Goal: Task Accomplishment & Management: Use online tool/utility

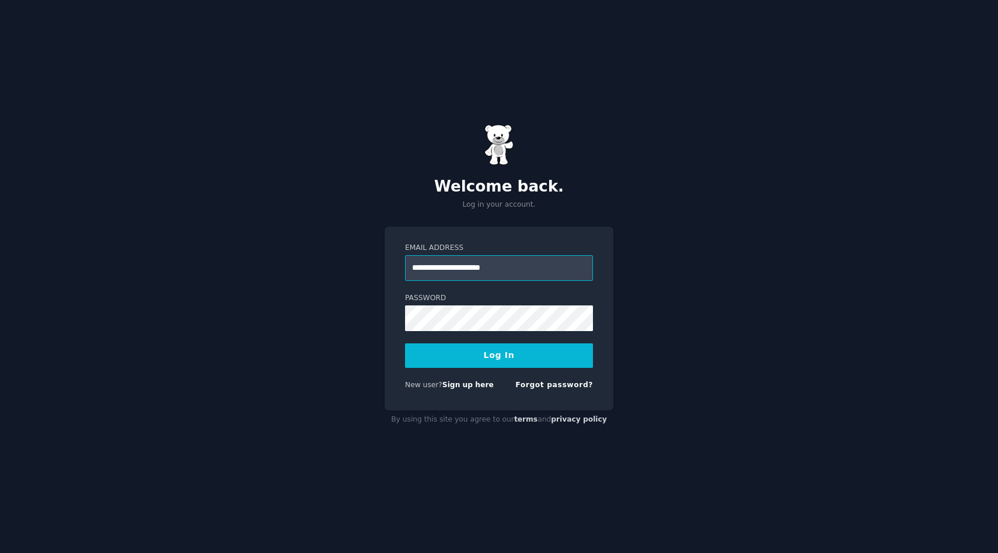
type input "**********"
click at [596, 325] on div "**********" at bounding box center [499, 318] width 229 height 184
click at [405, 343] on button "Log In" at bounding box center [499, 355] width 188 height 25
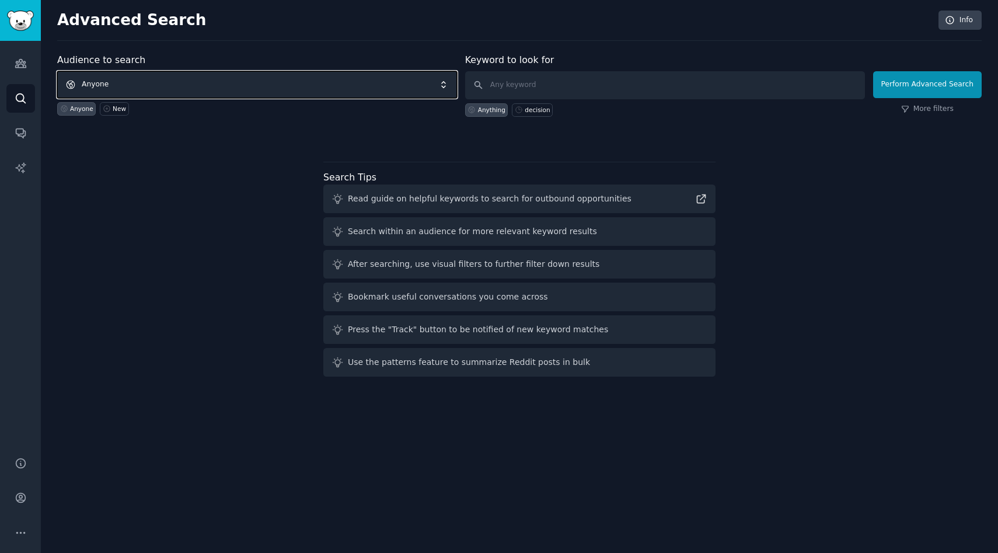
click at [243, 93] on span "Anyone" at bounding box center [257, 84] width 400 height 27
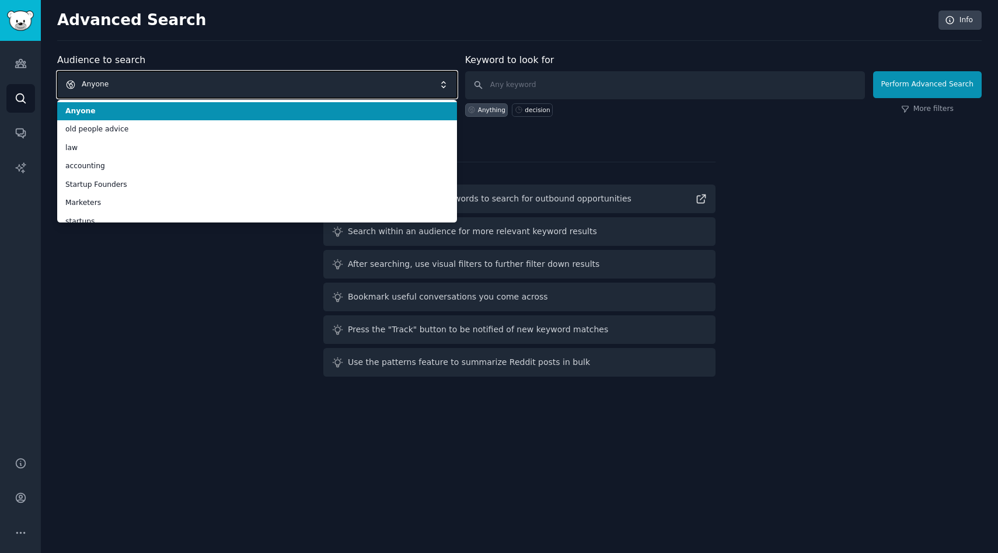
click at [245, 89] on span "Anyone" at bounding box center [257, 84] width 400 height 27
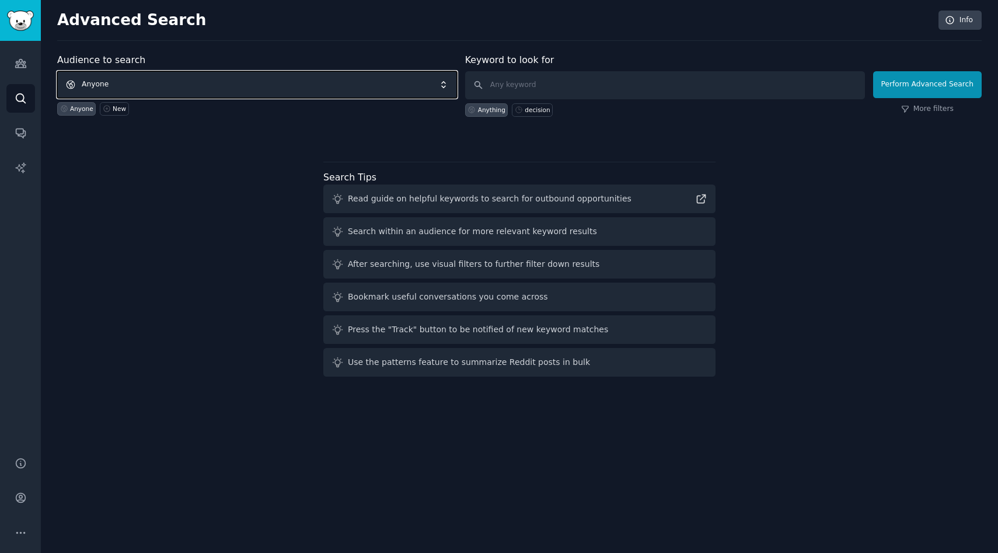
click at [248, 85] on span "Anyone" at bounding box center [257, 84] width 400 height 27
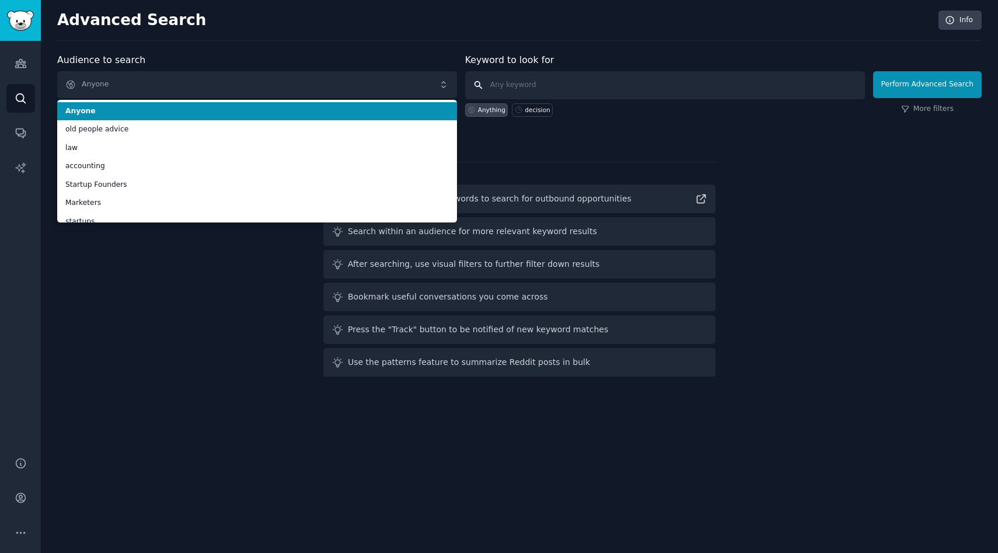
click at [529, 86] on input "text" at bounding box center [665, 85] width 400 height 28
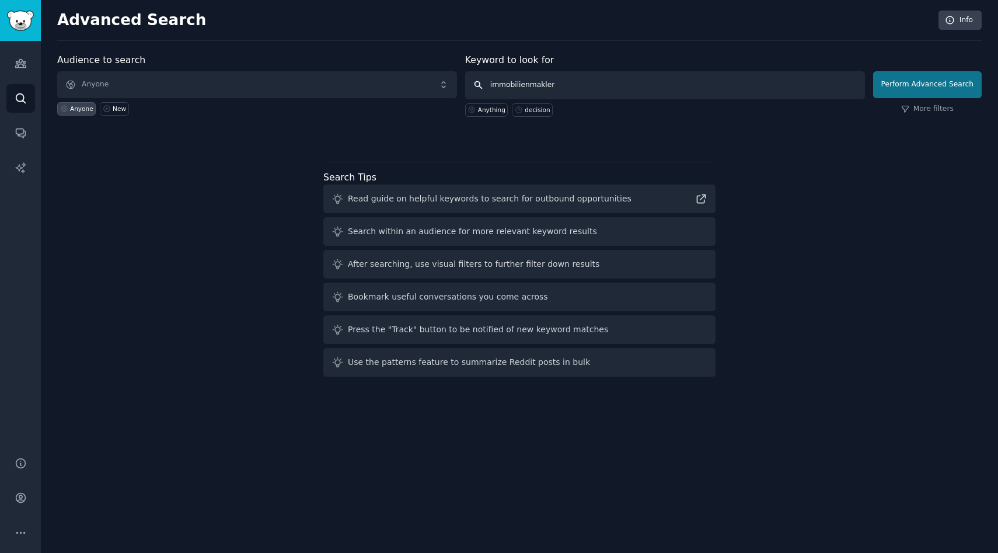
type input "immobilienmakler"
click at [928, 92] on button "Perform Advanced Search" at bounding box center [927, 84] width 109 height 27
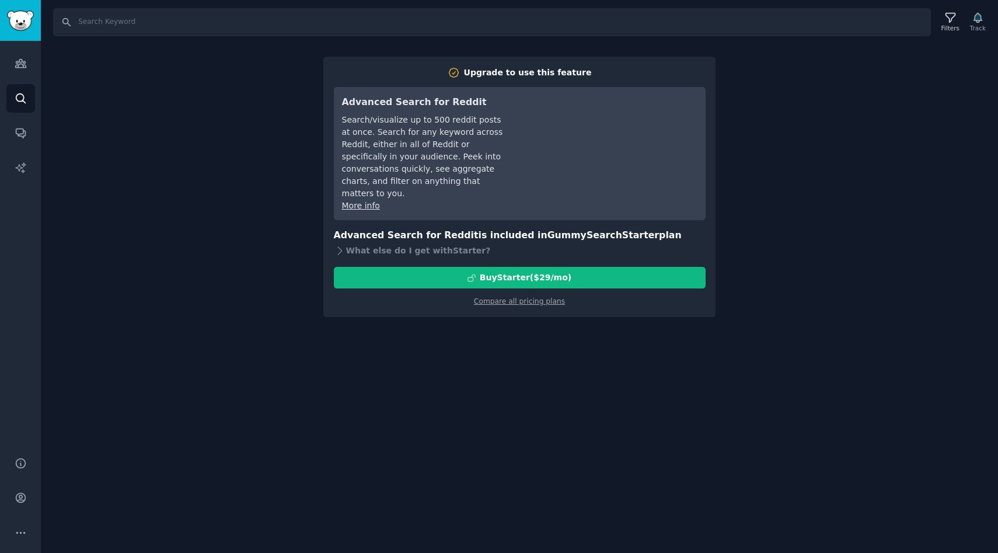
click at [803, 149] on div "Search Filters Track Upgrade to use this feature Advanced Search for Reddit Sea…" at bounding box center [519, 276] width 957 height 553
click at [95, 130] on div "Search Filters Track Upgrade to use this feature Advanced Search for Reddit Sea…" at bounding box center [519, 276] width 957 height 553
click at [20, 74] on link "Audiences" at bounding box center [20, 63] width 29 height 29
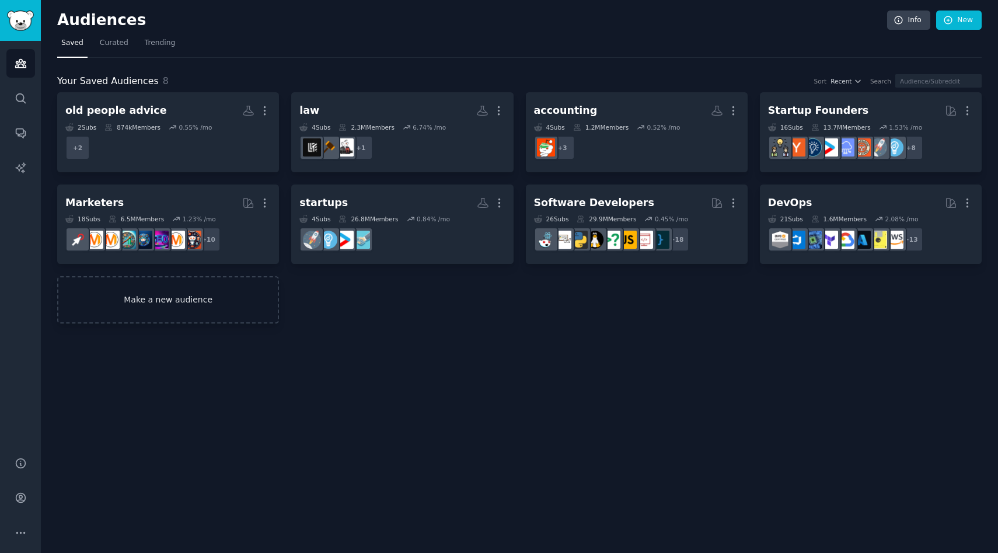
click at [207, 308] on link "Make a new audience" at bounding box center [168, 299] width 222 height 47
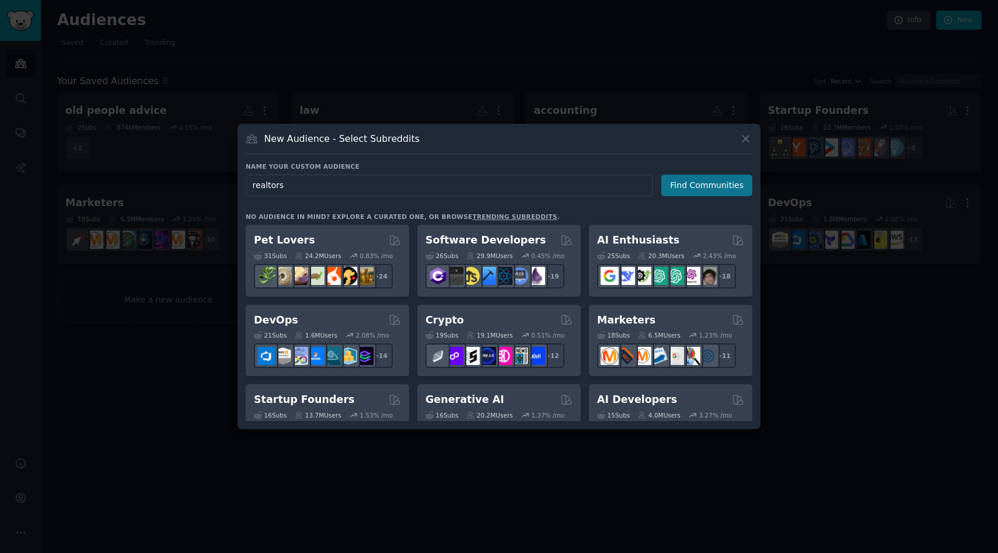
type input "realtors"
click at [692, 189] on button "Find Communities" at bounding box center [706, 186] width 91 height 22
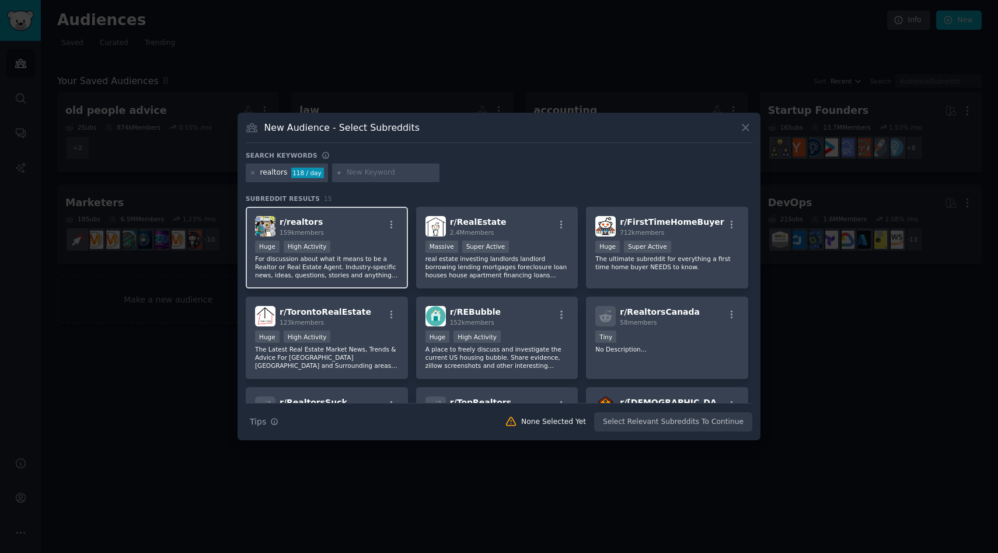
click at [355, 240] on div ">= 80th percentile for submissions / day Huge High Activity" at bounding box center [327, 247] width 144 height 15
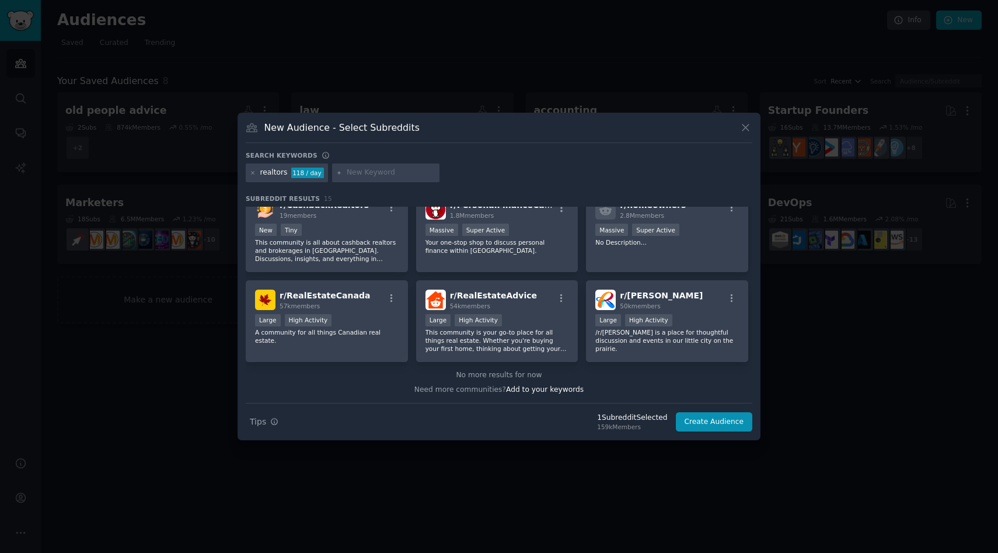
scroll to position [287, 0]
click at [711, 419] on button "Create Audience" at bounding box center [714, 422] width 77 height 20
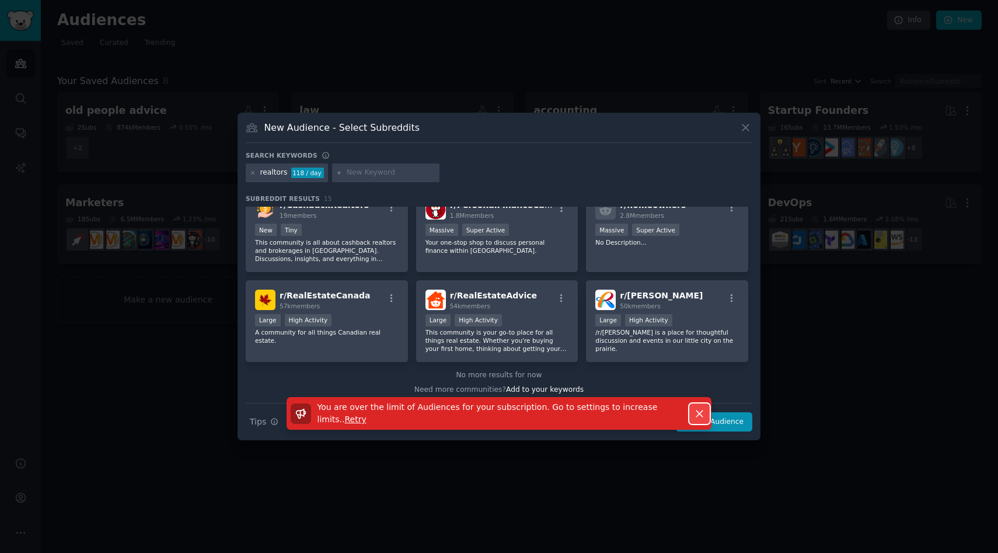
click at [693, 417] on icon "button" at bounding box center [699, 413] width 12 height 12
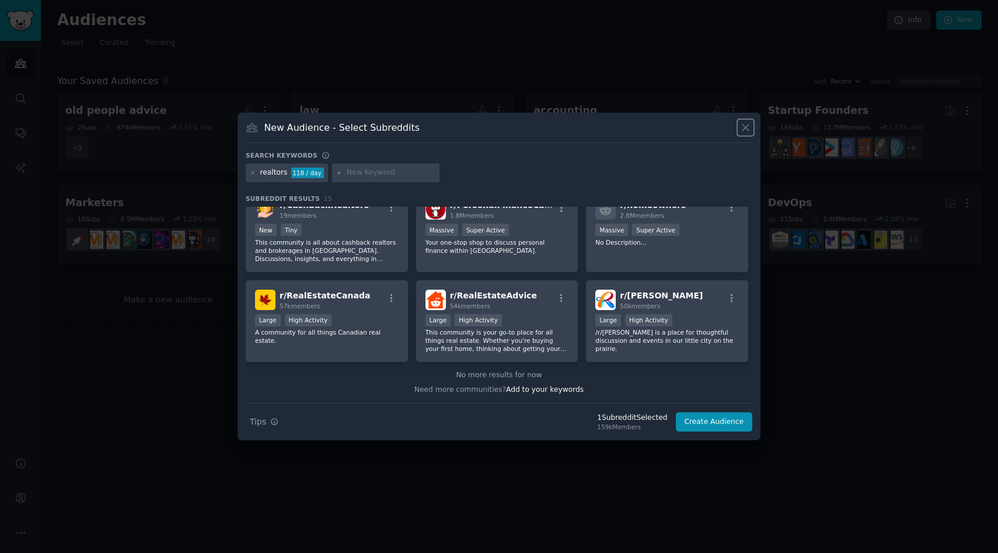
click at [751, 127] on icon at bounding box center [746, 127] width 12 height 12
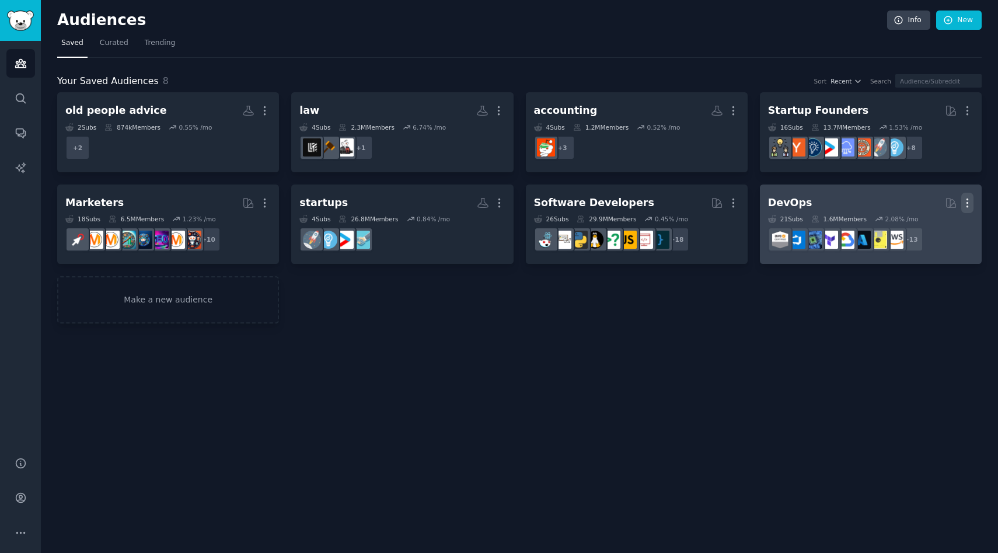
click at [966, 197] on icon "button" at bounding box center [967, 203] width 12 height 12
click at [940, 227] on p "Delete" at bounding box center [935, 227] width 27 height 12
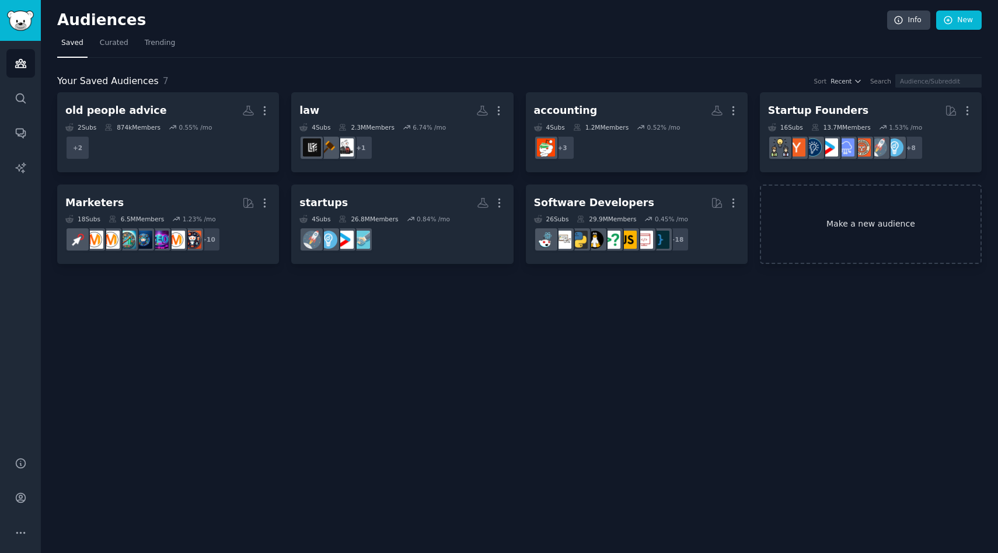
click at [879, 225] on link "Make a new audience" at bounding box center [871, 224] width 222 height 80
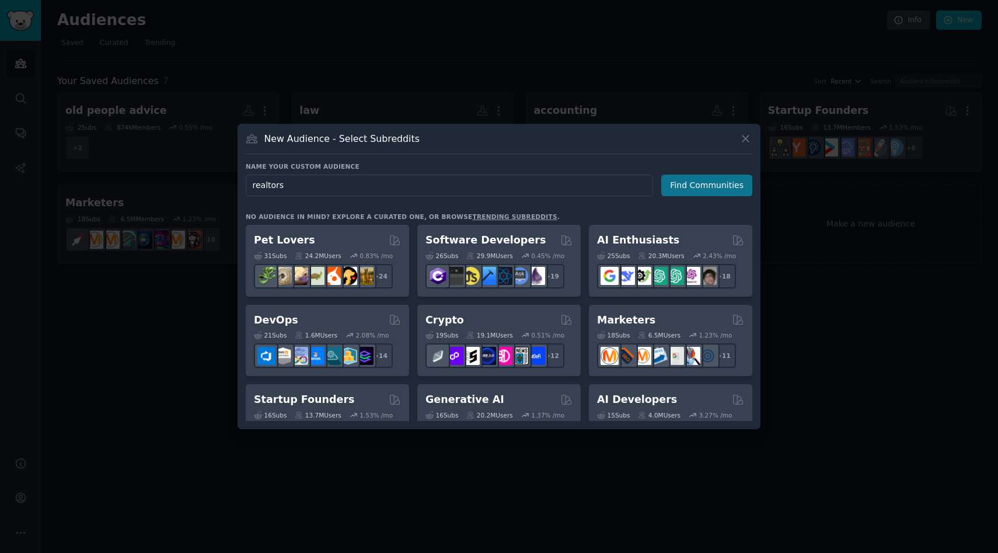
type input "realtors"
click at [707, 180] on button "Find Communities" at bounding box center [706, 186] width 91 height 22
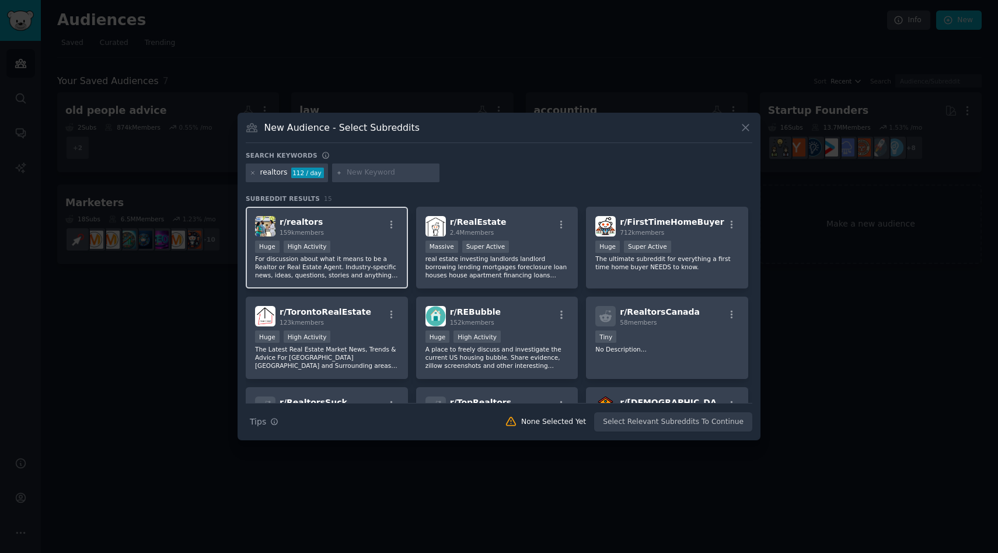
click at [339, 229] on div "r/ realtors 159k members" at bounding box center [327, 226] width 144 height 20
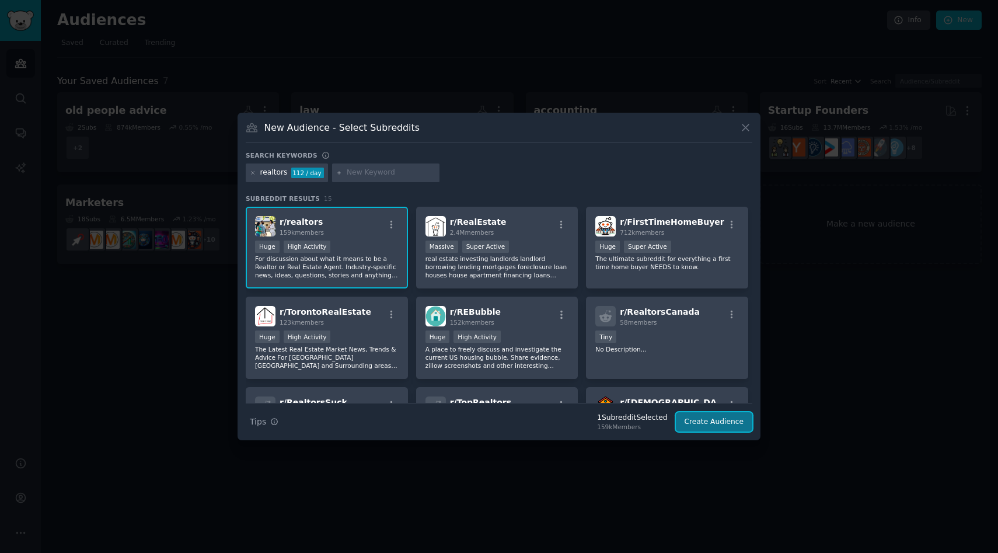
click at [705, 423] on button "Create Audience" at bounding box center [714, 422] width 77 height 20
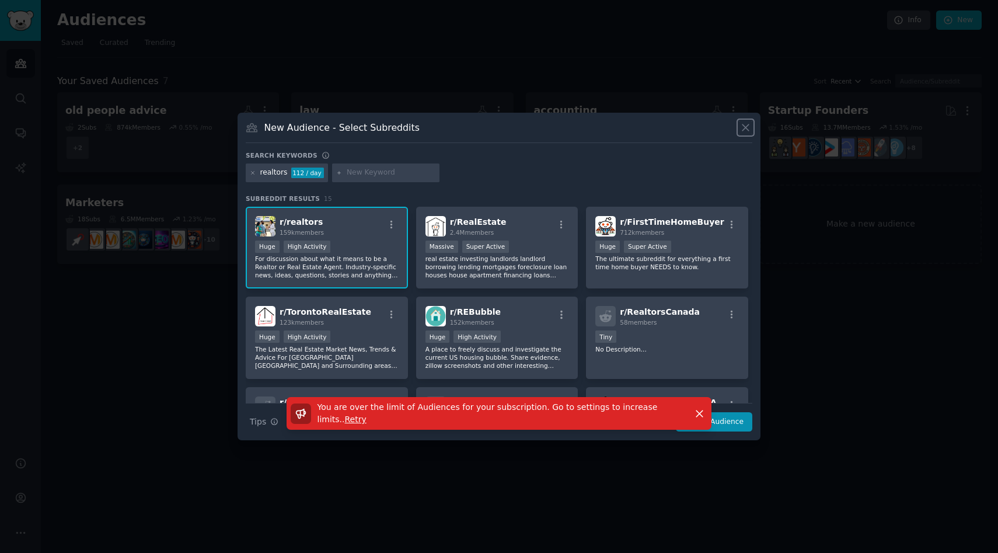
click at [741, 126] on icon at bounding box center [746, 127] width 12 height 12
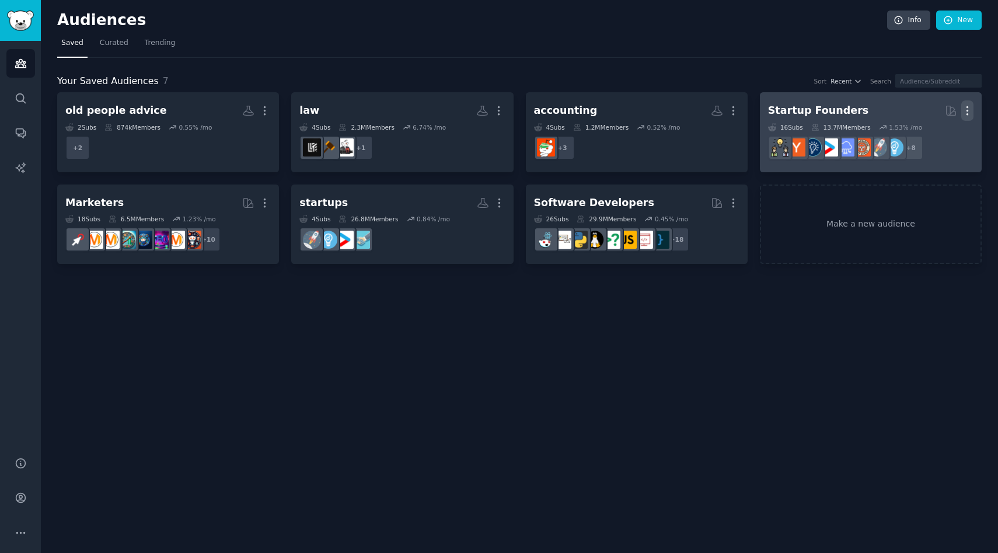
click at [971, 111] on icon "button" at bounding box center [967, 110] width 12 height 12
click at [935, 131] on p "Delete" at bounding box center [935, 135] width 27 height 12
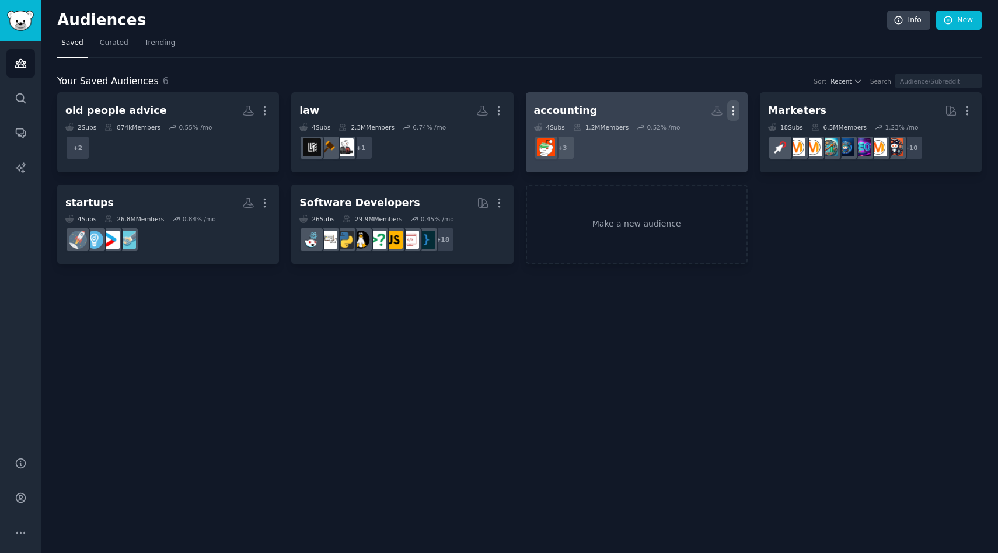
click at [732, 108] on icon "button" at bounding box center [733, 110] width 12 height 12
click at [714, 135] on p "Delete" at bounding box center [701, 135] width 27 height 12
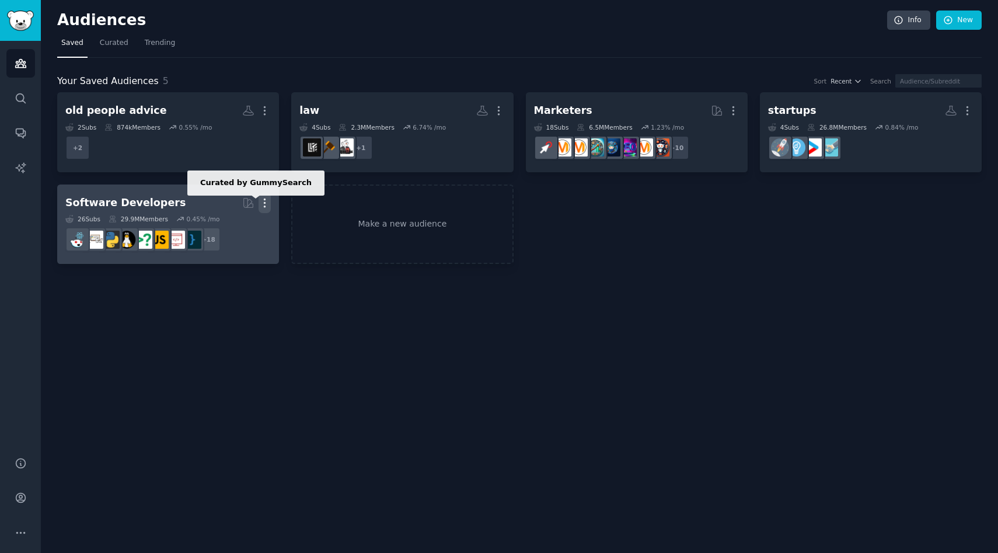
click at [264, 204] on icon "button" at bounding box center [265, 203] width 12 height 12
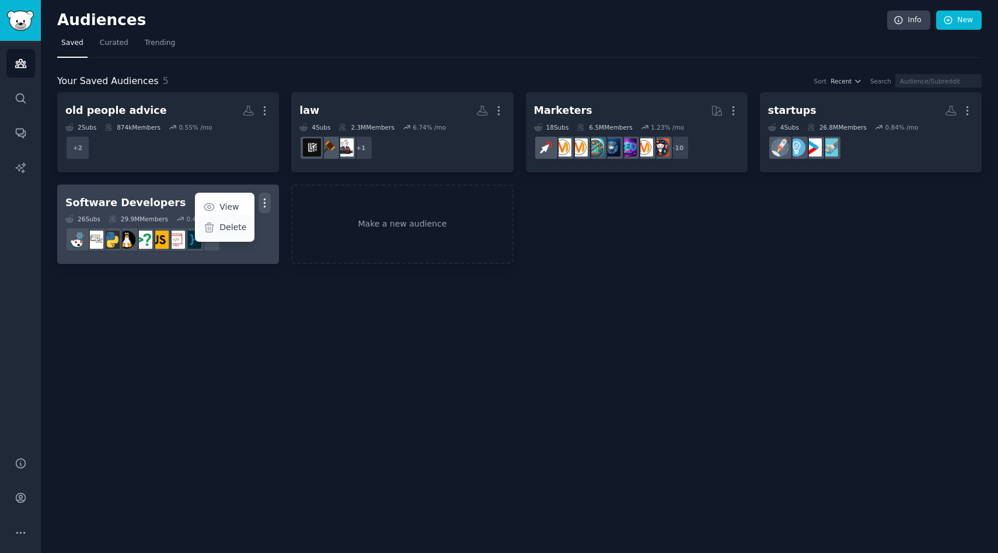
click at [228, 218] on div "Delete" at bounding box center [224, 227] width 55 height 25
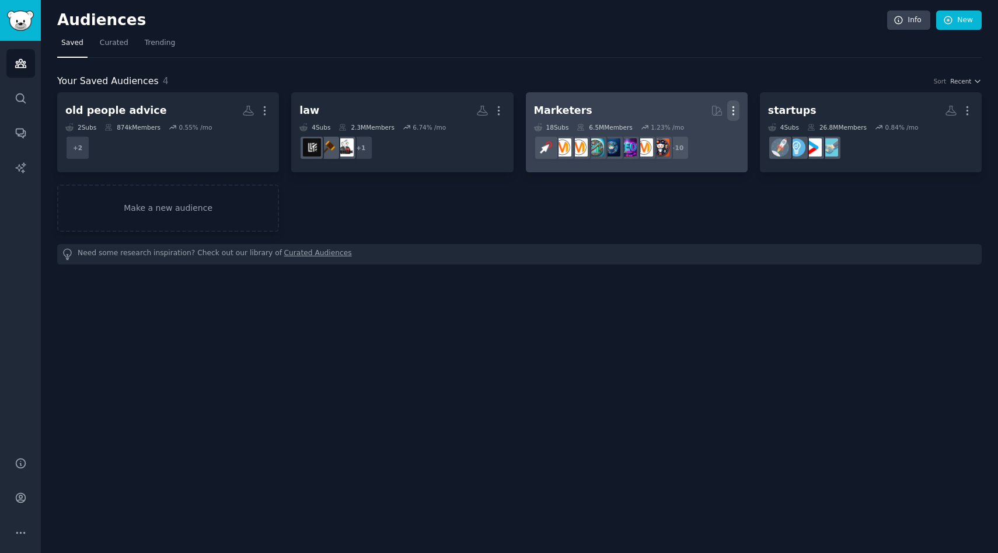
click at [737, 102] on button "More" at bounding box center [733, 110] width 12 height 20
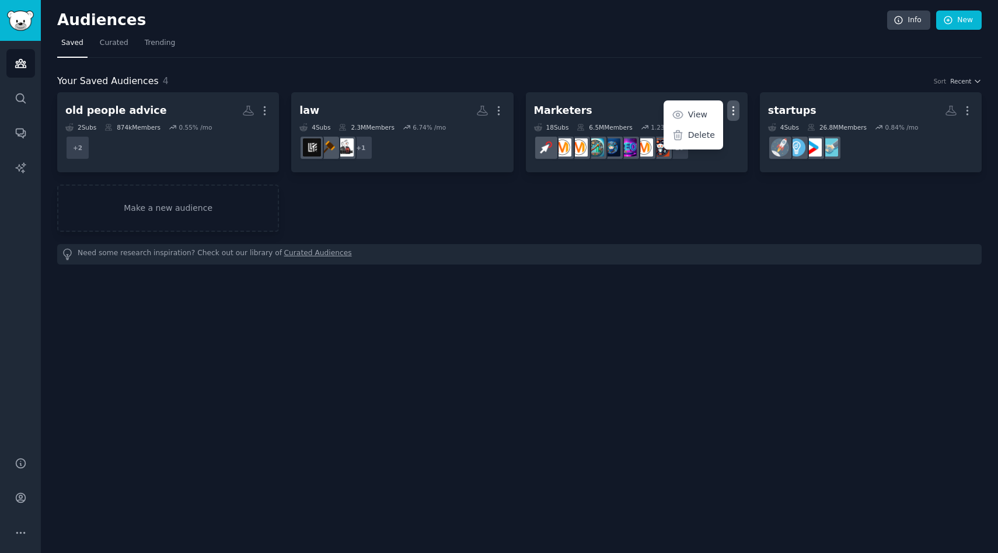
click at [255, 78] on div "Your Saved Audiences 4 Sort Recent" at bounding box center [519, 81] width 925 height 15
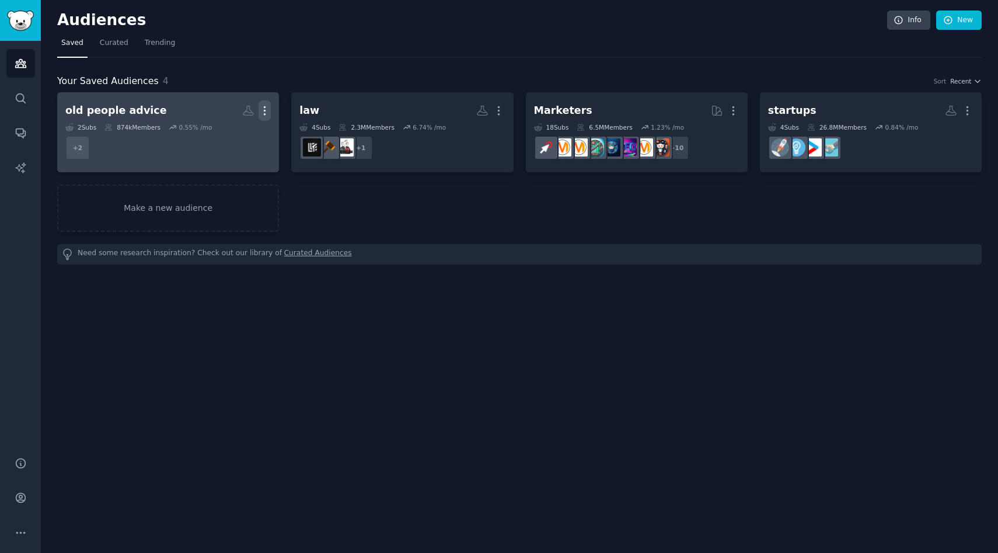
click at [270, 109] on icon "button" at bounding box center [265, 110] width 12 height 12
click at [225, 139] on p "Delete" at bounding box center [232, 135] width 27 height 12
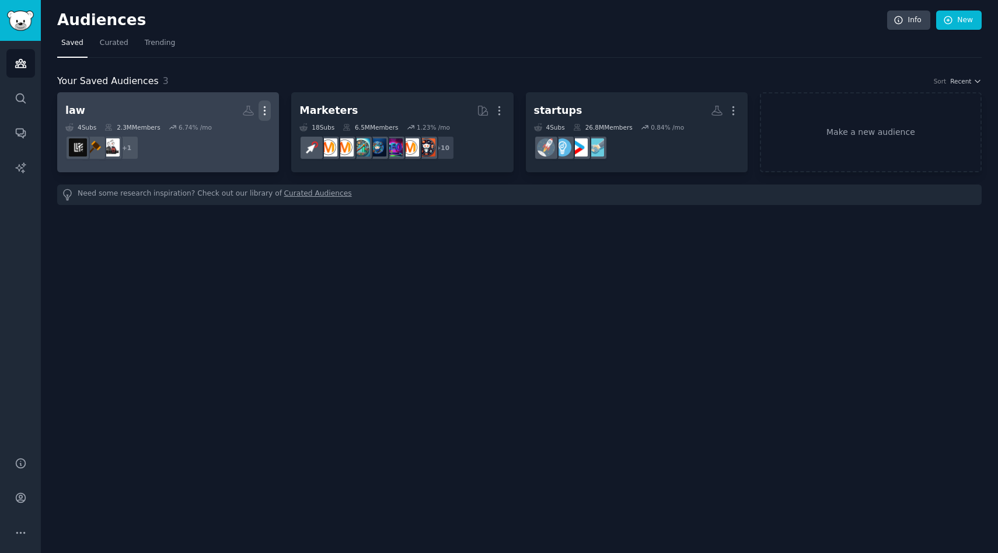
click at [260, 113] on icon "button" at bounding box center [265, 110] width 12 height 12
click at [222, 140] on p "Delete" at bounding box center [232, 135] width 27 height 12
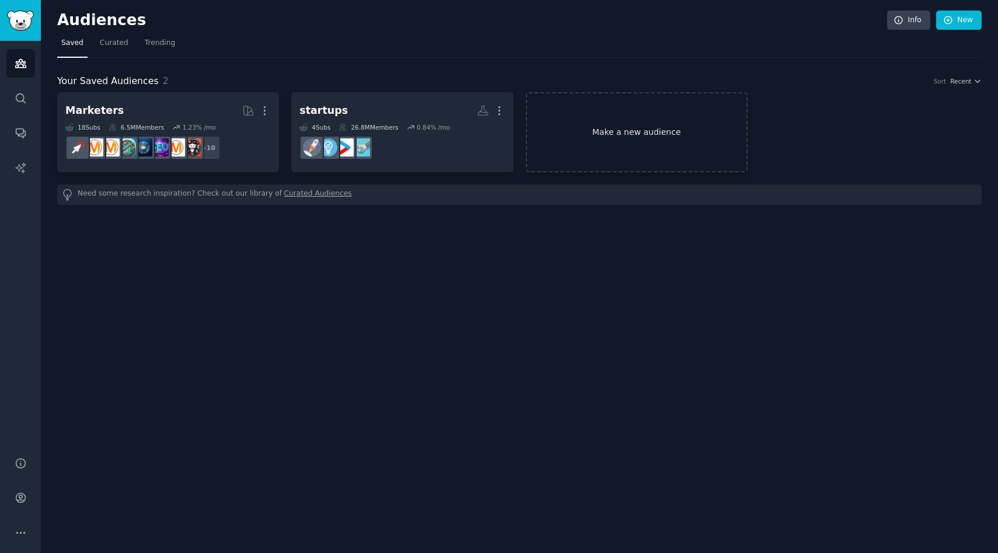
click at [687, 143] on link "Make a new audience" at bounding box center [637, 132] width 222 height 80
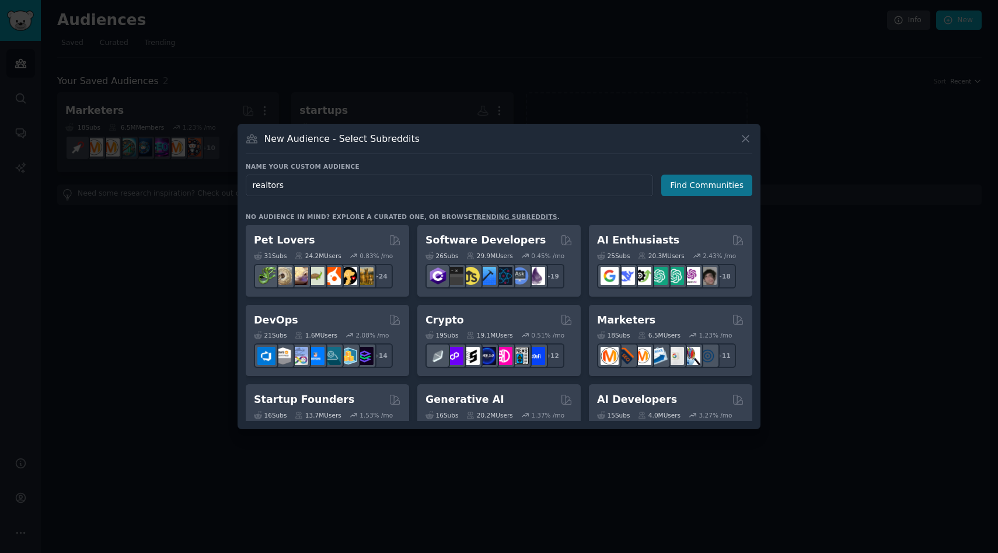
type input "realtors"
click at [712, 190] on button "Find Communities" at bounding box center [706, 186] width 91 height 22
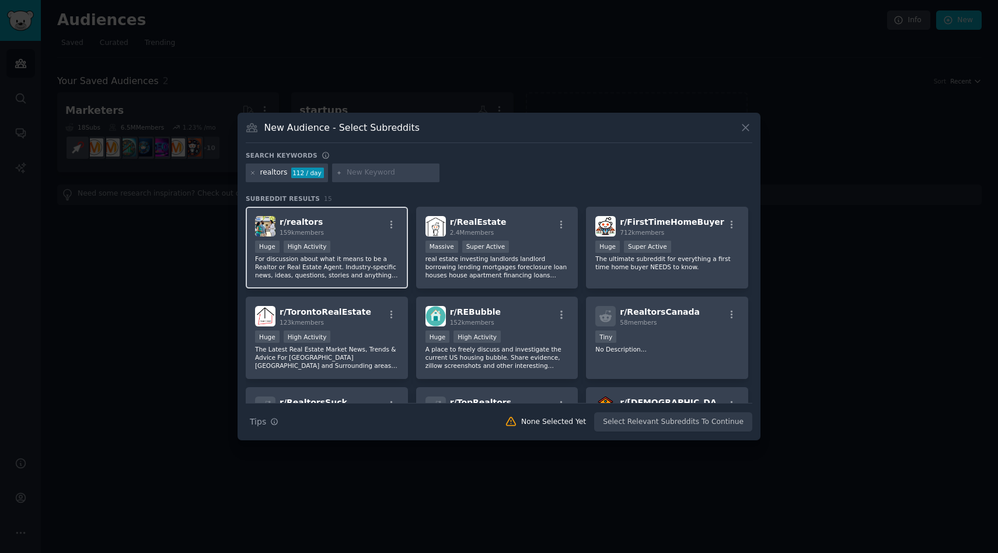
click at [347, 243] on div "Huge High Activity" at bounding box center [327, 247] width 144 height 15
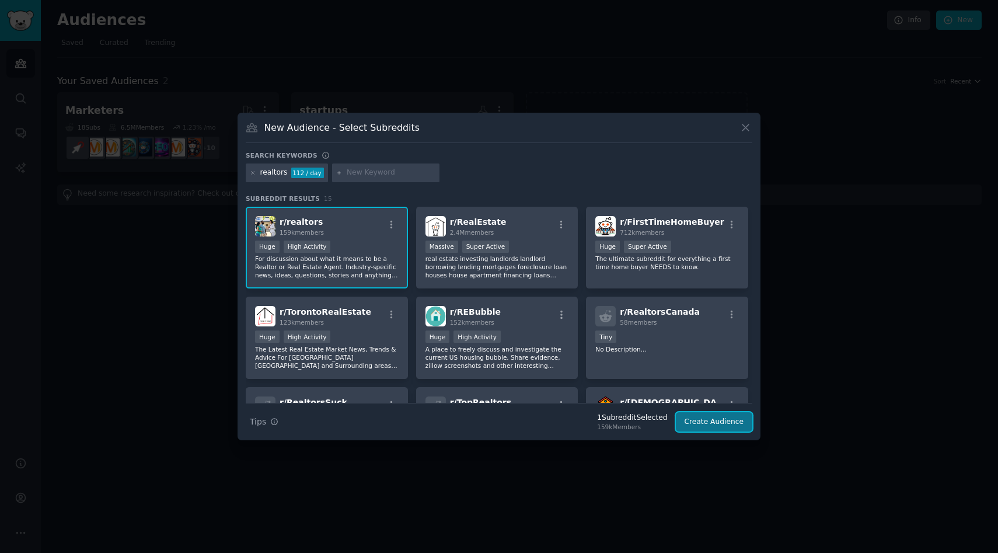
click at [704, 414] on button "Create Audience" at bounding box center [714, 422] width 77 height 20
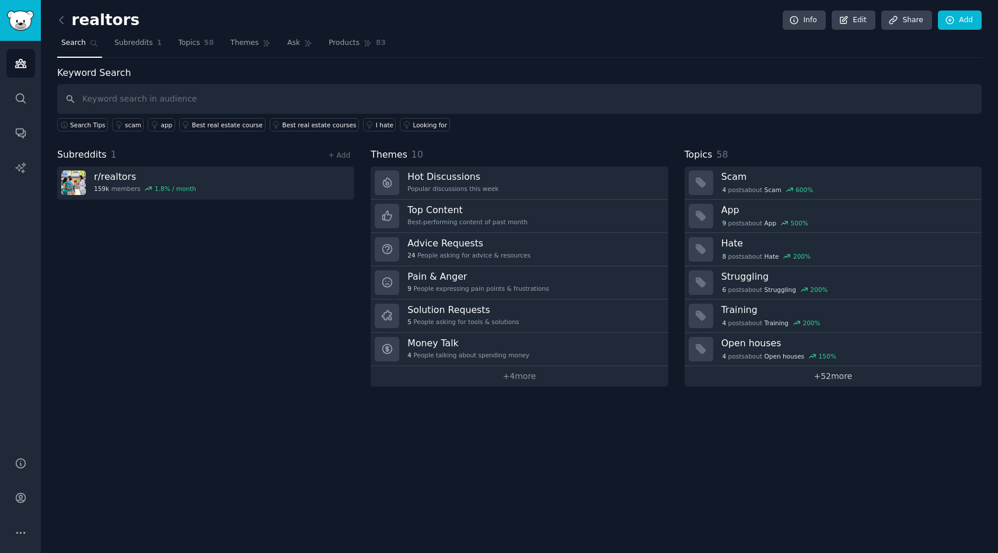
click at [852, 376] on link "+ 52 more" at bounding box center [833, 376] width 297 height 20
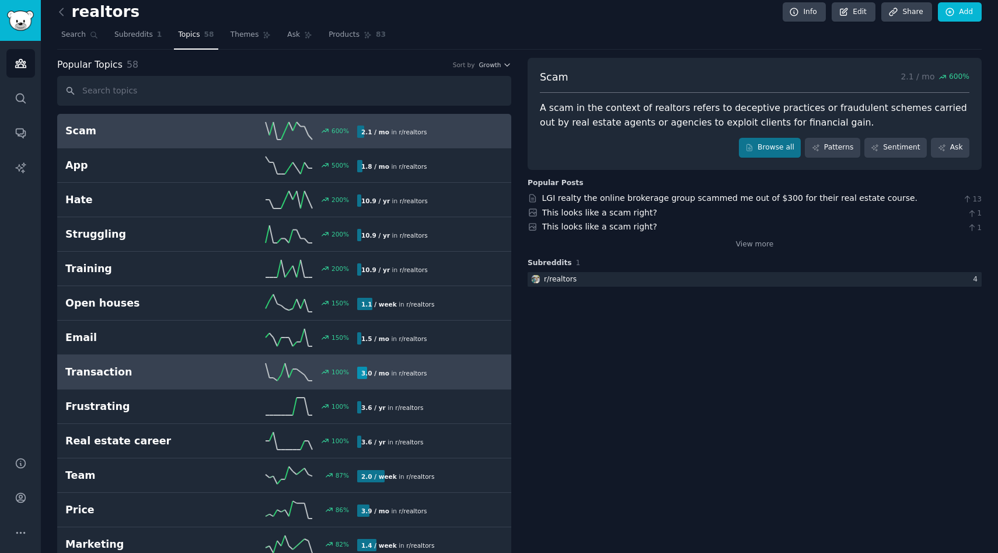
scroll to position [23, 0]
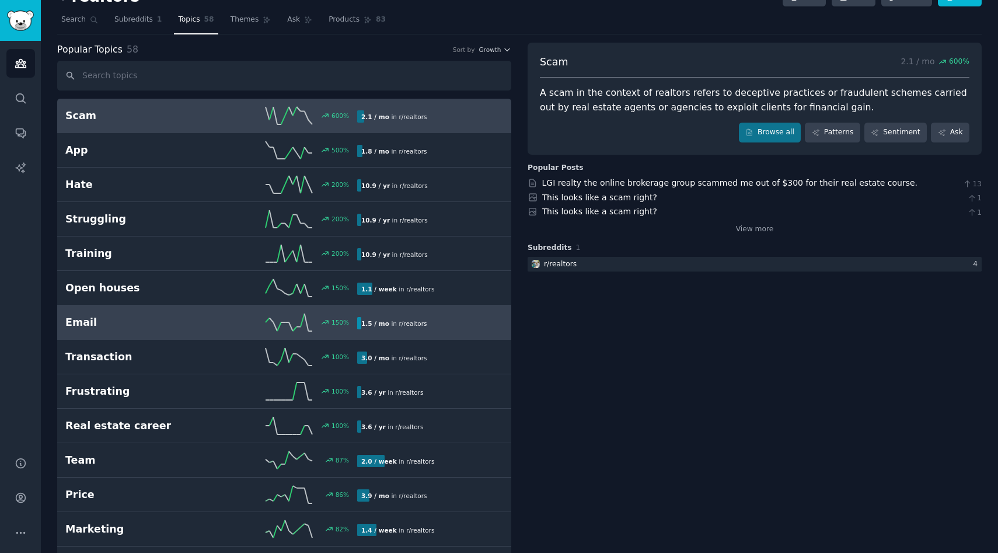
click at [172, 315] on h2 "Email" at bounding box center [138, 322] width 146 height 15
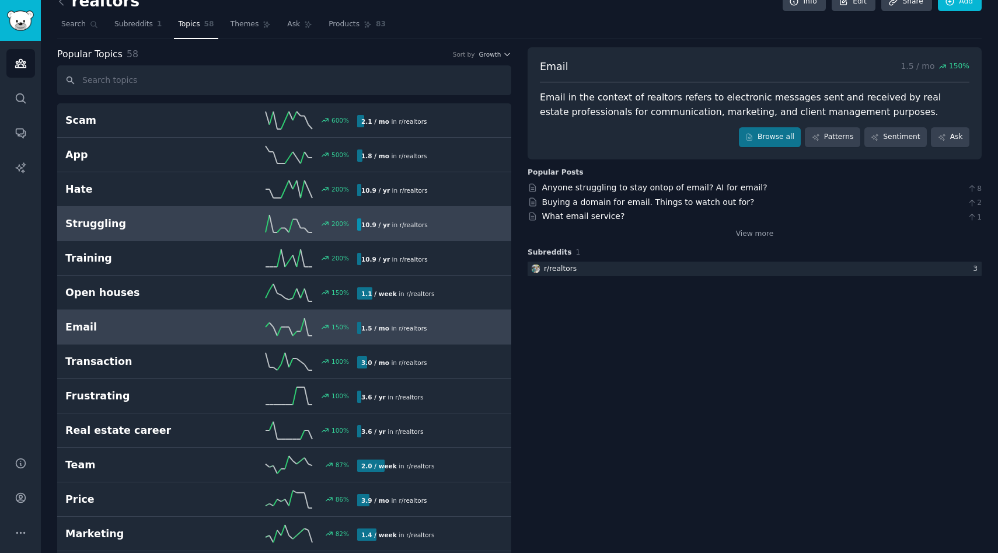
scroll to position [8, 0]
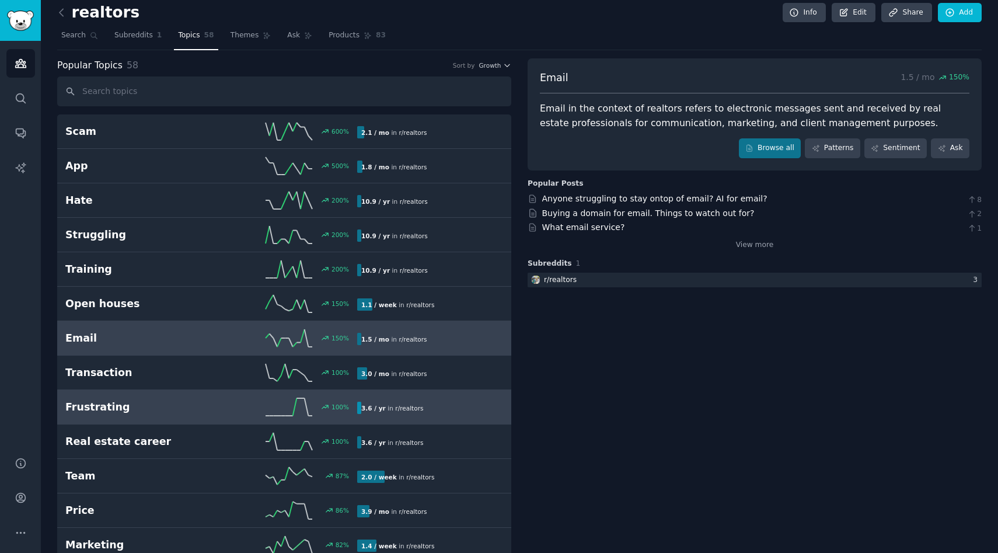
click at [201, 399] on div "Frustrating 100 % 3.6 / yr in r/ realtors" at bounding box center [284, 407] width 438 height 18
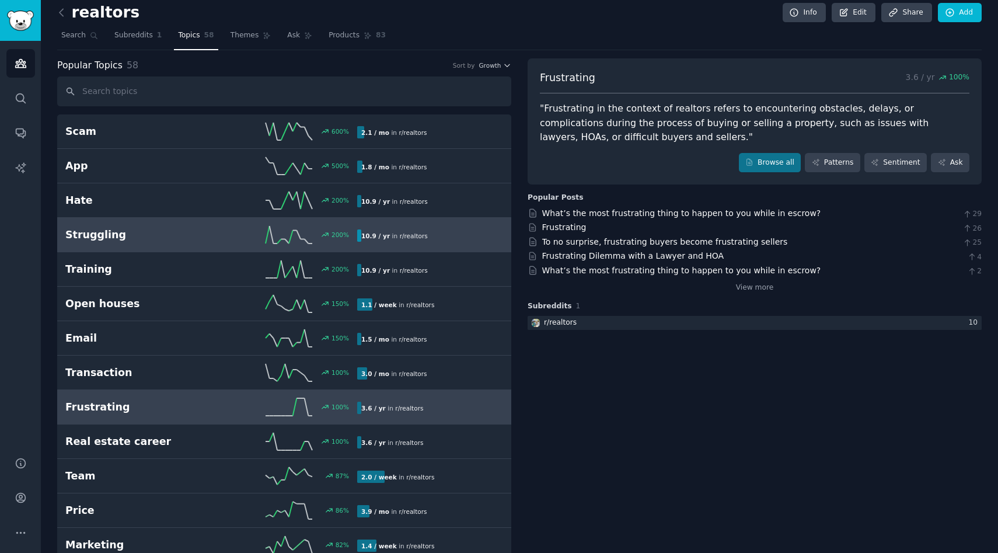
click at [181, 247] on link "Struggling 200 % 10.9 / yr in r/ realtors" at bounding box center [284, 235] width 454 height 34
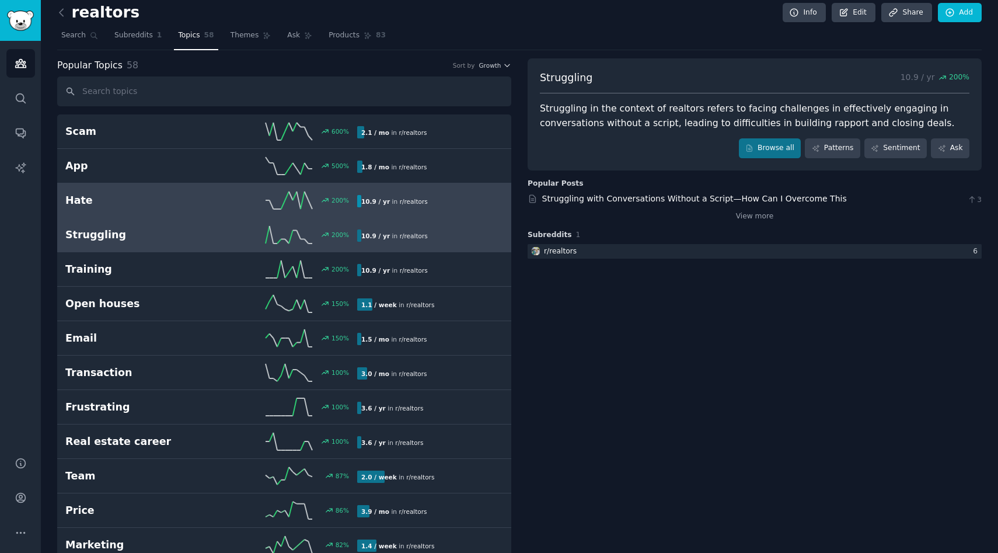
click at [170, 196] on h2 "Hate" at bounding box center [138, 200] width 146 height 15
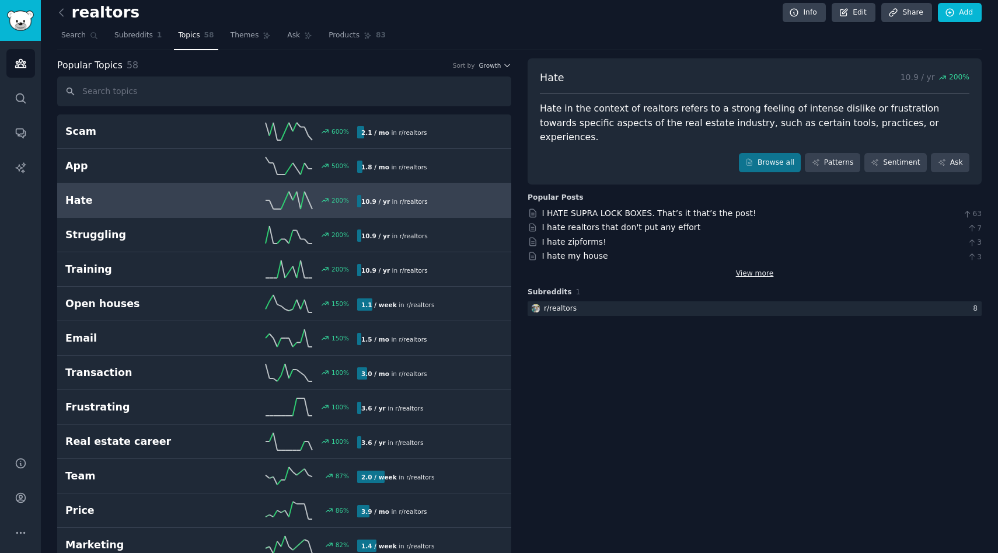
click at [736, 269] on link "View more" at bounding box center [755, 274] width 38 height 11
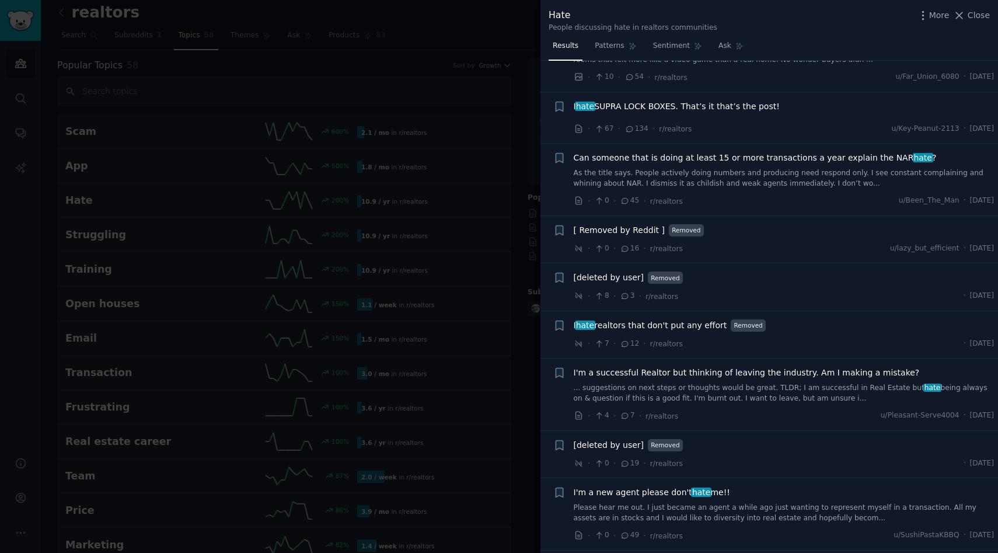
scroll to position [876, 0]
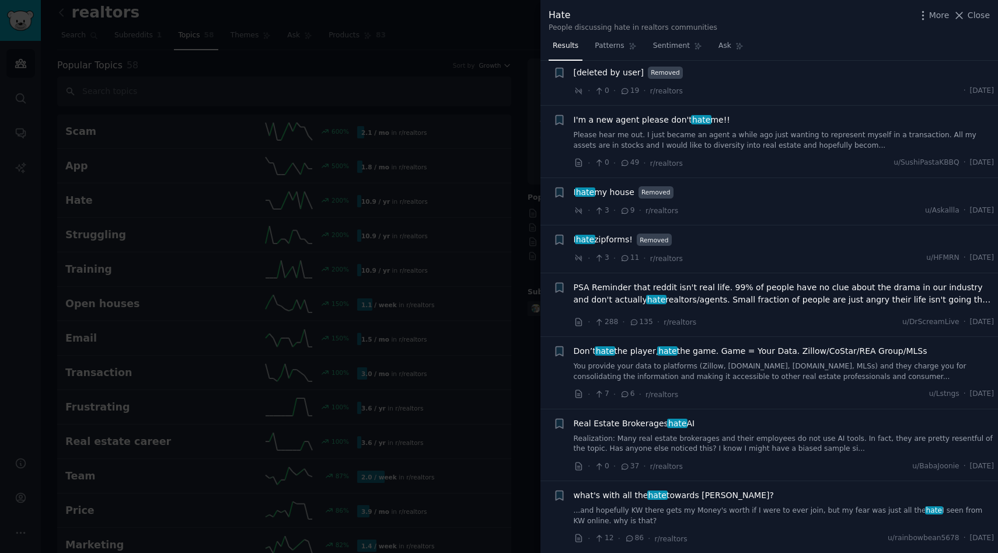
click at [373, 225] on div at bounding box center [499, 276] width 998 height 553
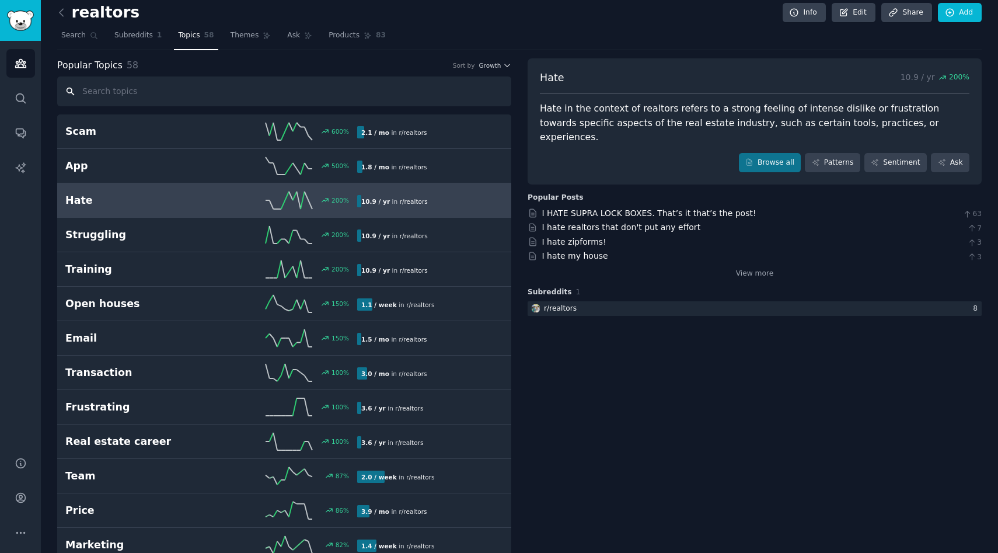
click at [191, 93] on input "text" at bounding box center [284, 91] width 454 height 30
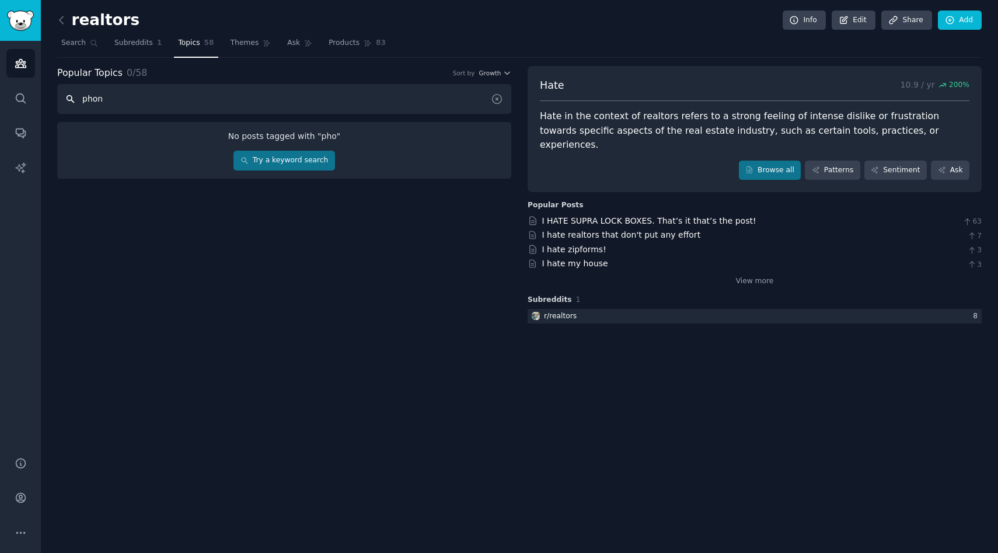
type input "phone"
click at [294, 160] on link "Try a keyword search" at bounding box center [283, 161] width 101 height 20
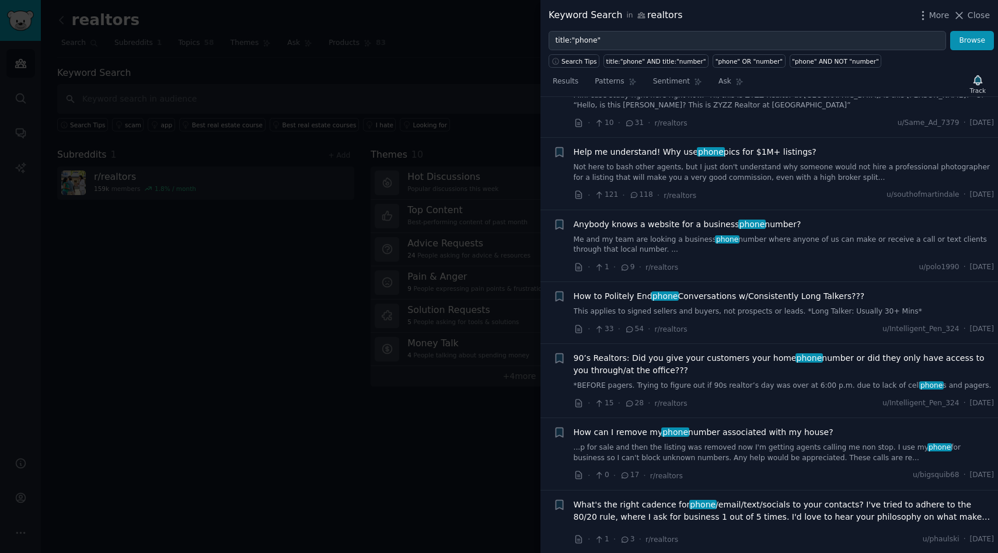
scroll to position [2966, 0]
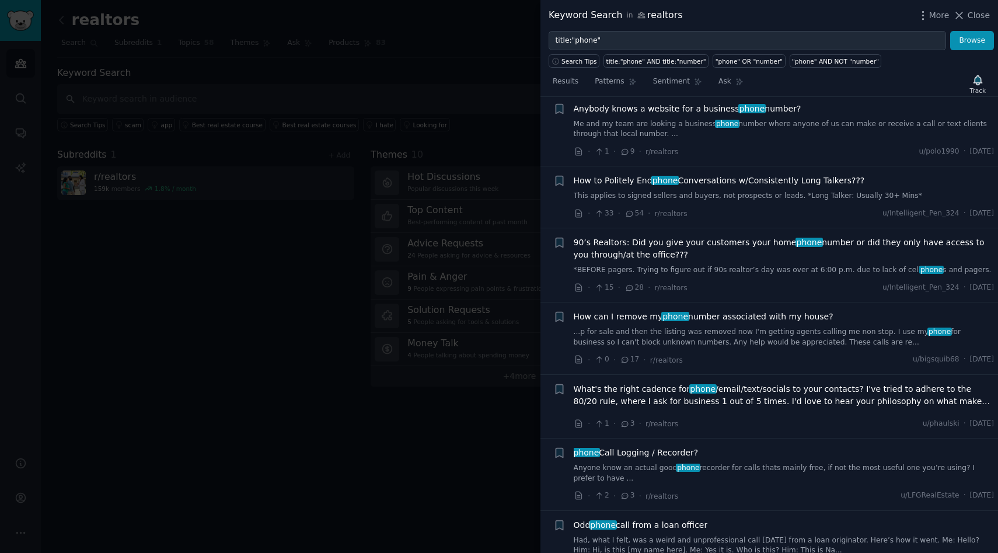
click at [278, 302] on div at bounding box center [499, 276] width 998 height 553
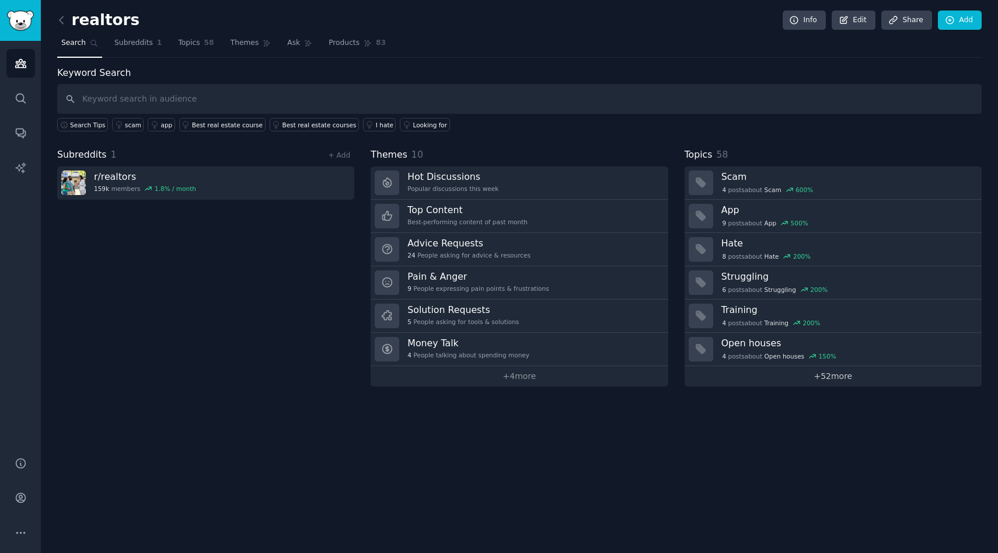
click at [801, 376] on link "+ 52 more" at bounding box center [833, 376] width 297 height 20
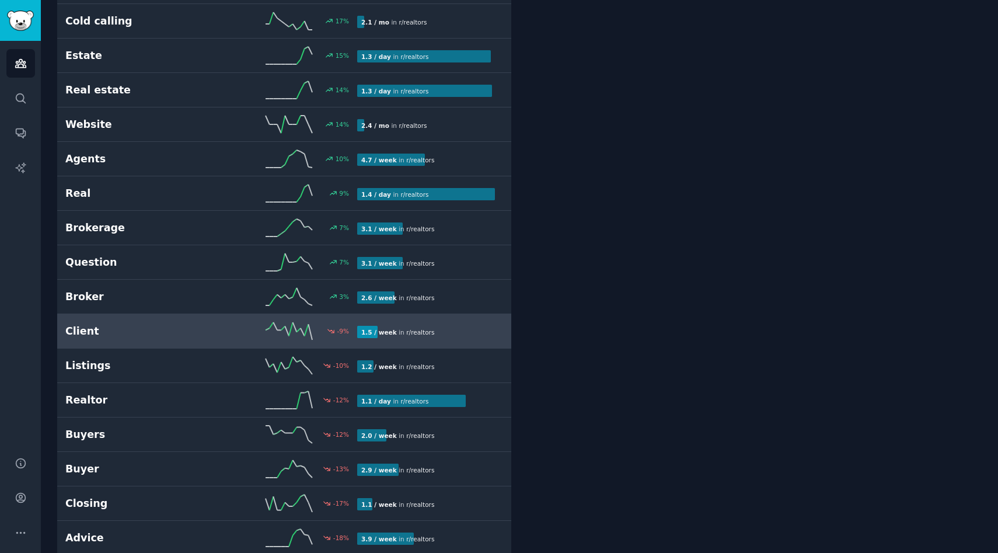
scroll to position [1583, 0]
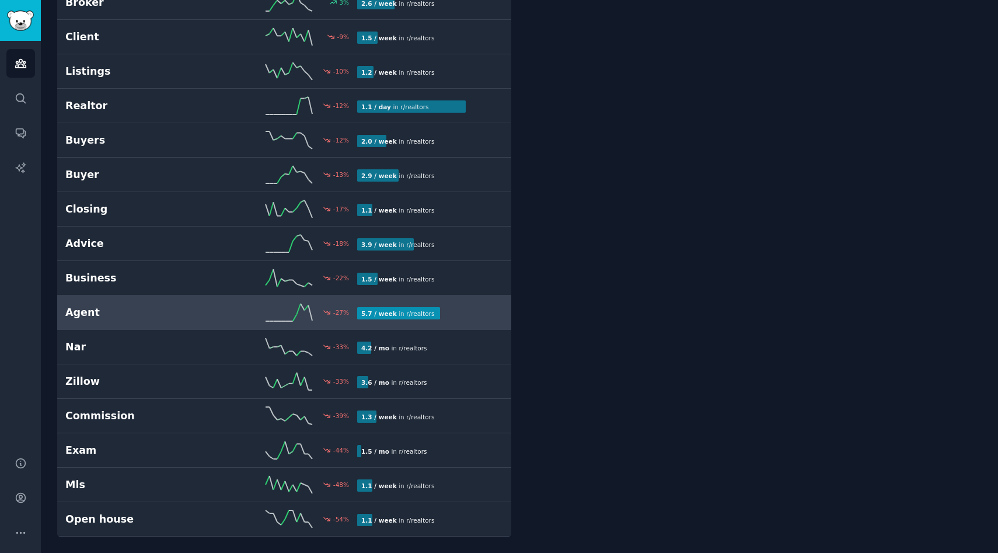
click at [179, 312] on h2 "Agent" at bounding box center [138, 312] width 146 height 15
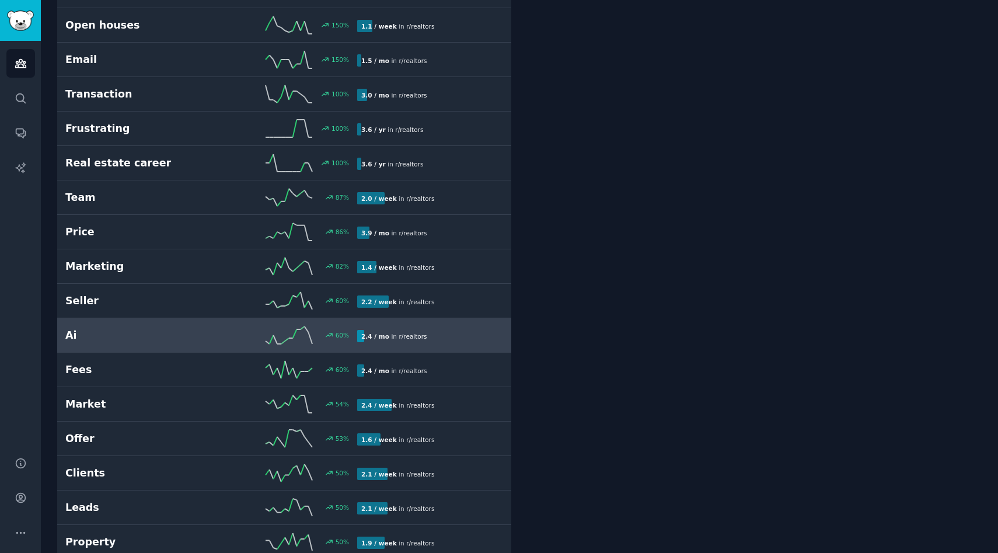
scroll to position [369, 0]
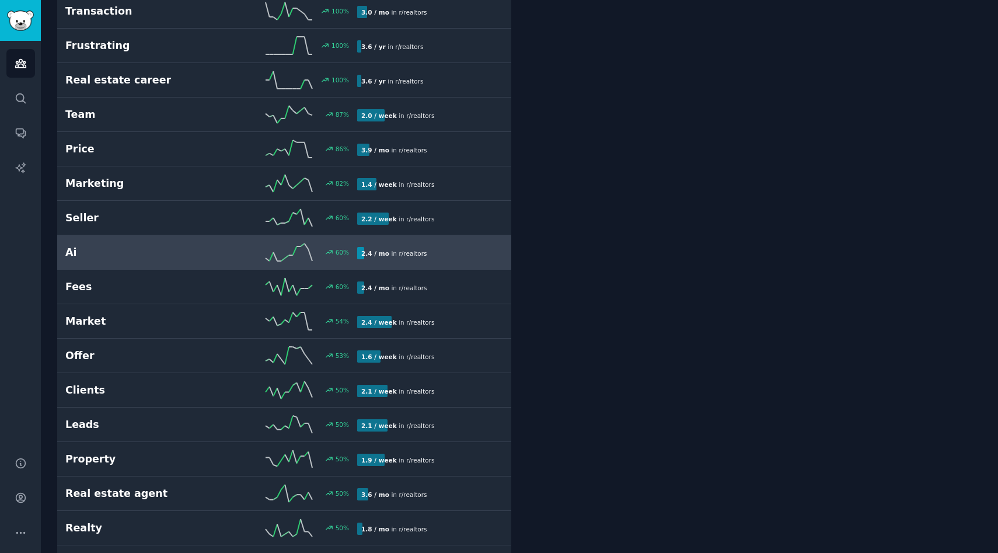
click at [171, 250] on h2 "Ai" at bounding box center [138, 252] width 146 height 15
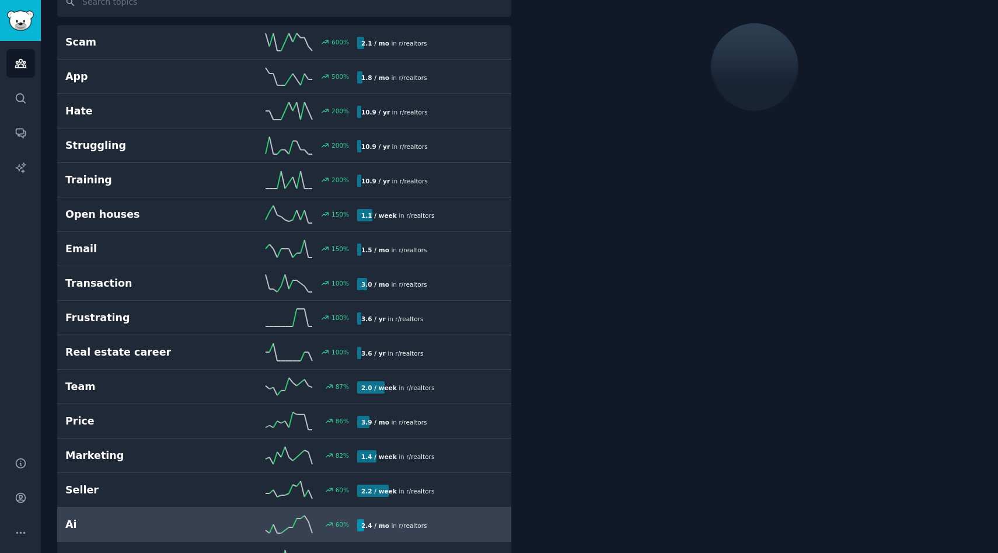
scroll to position [65, 0]
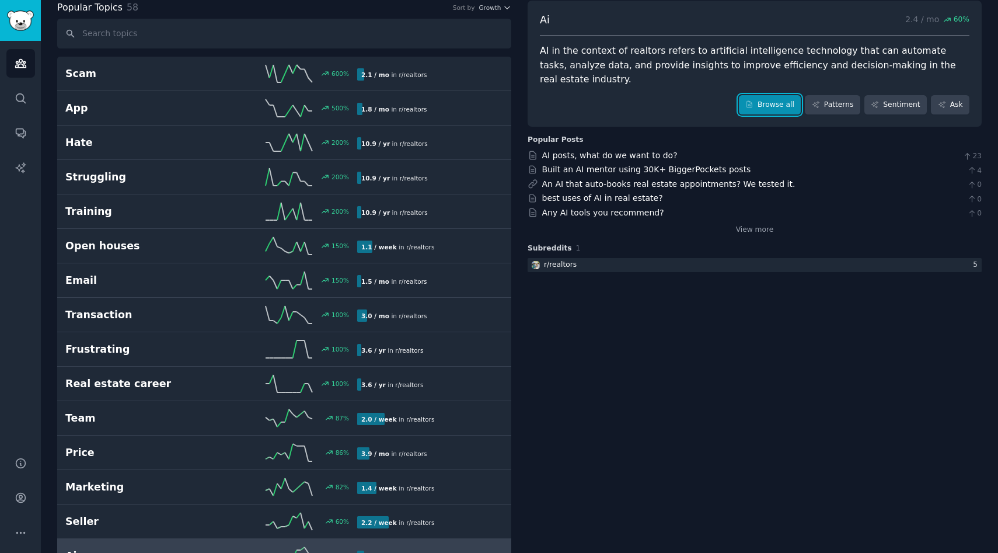
click at [771, 95] on link "Browse all" at bounding box center [770, 105] width 62 height 20
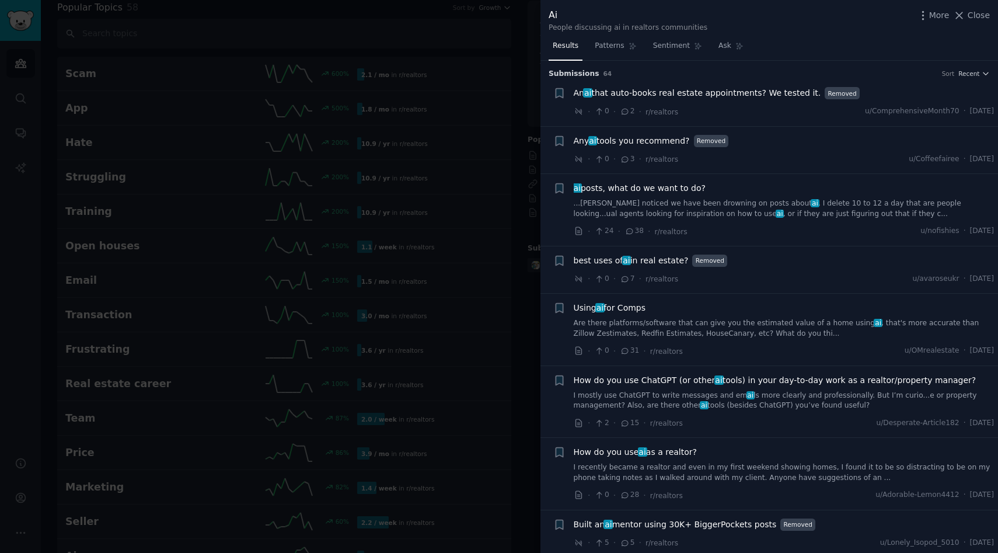
click at [736, 90] on span "An ai that auto-books real estate appointments? We tested it." at bounding box center [697, 93] width 247 height 12
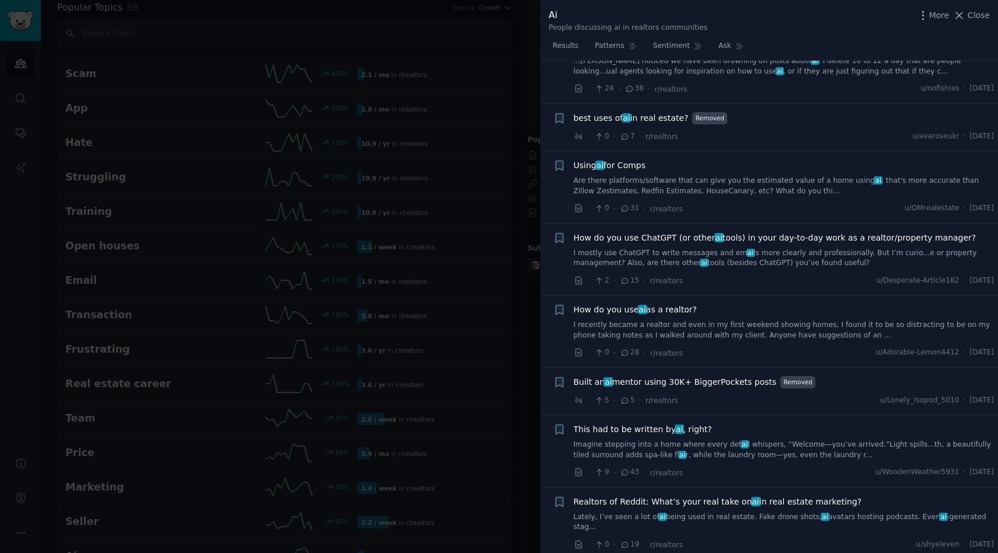
scroll to position [346, 0]
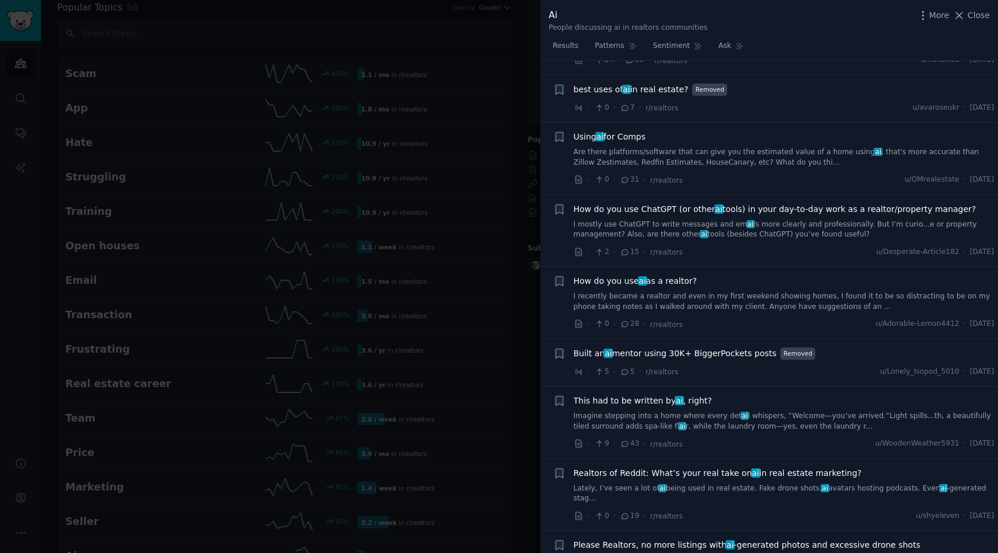
click at [664, 277] on span "How do you use ai as a realtor?" at bounding box center [635, 281] width 123 height 12
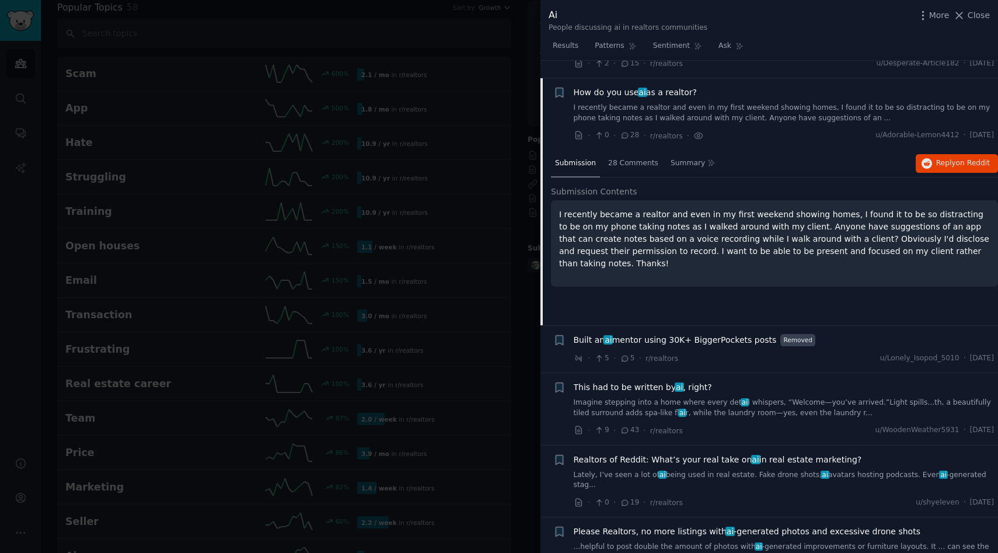
scroll to position [357, 0]
click at [958, 159] on button "Reply on Reddit" at bounding box center [957, 165] width 82 height 19
click at [435, 156] on div at bounding box center [499, 276] width 998 height 553
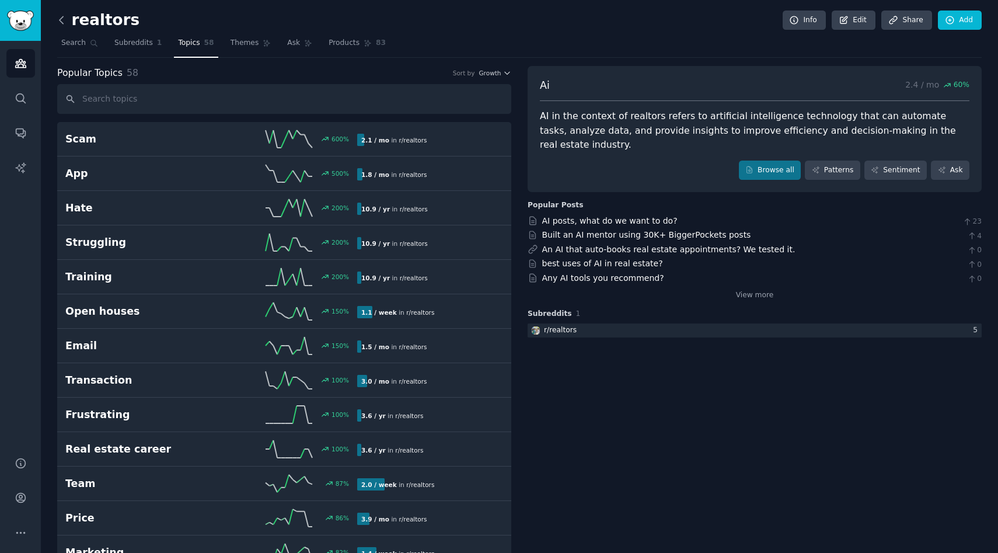
click at [64, 25] on icon at bounding box center [61, 20] width 12 height 12
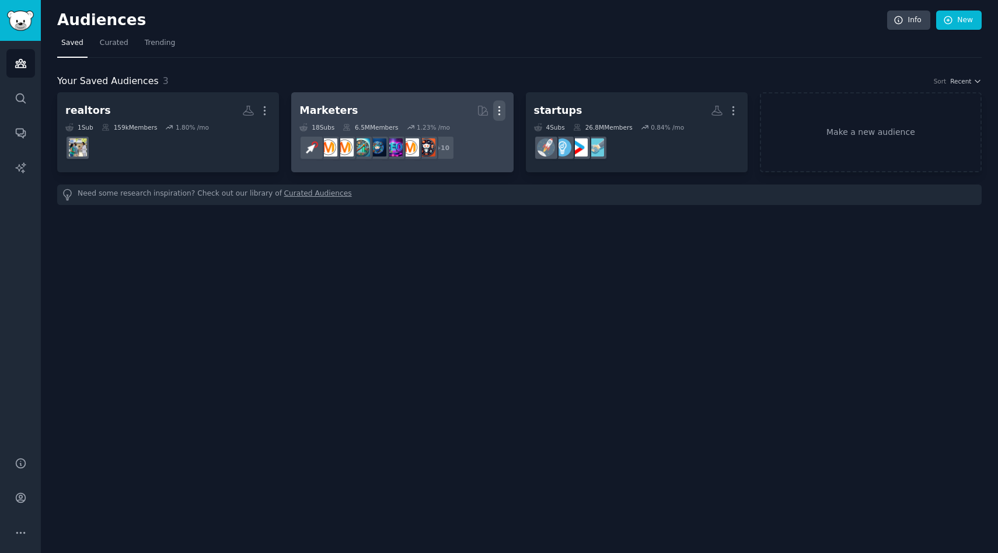
click at [500, 115] on icon "button" at bounding box center [499, 110] width 12 height 12
click at [462, 141] on div "Delete" at bounding box center [458, 135] width 55 height 25
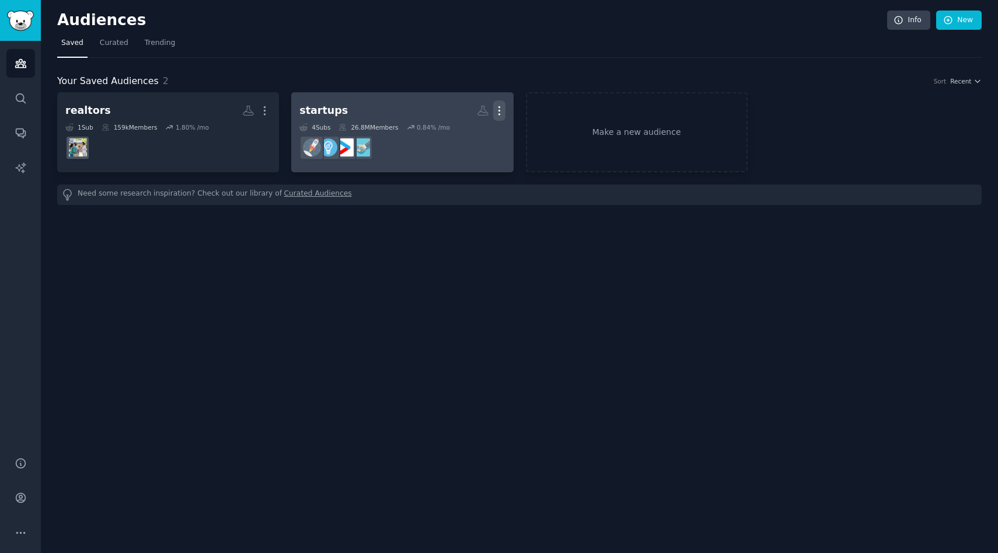
click at [494, 114] on icon "button" at bounding box center [499, 110] width 12 height 12
click at [463, 134] on p "Delete" at bounding box center [467, 135] width 27 height 12
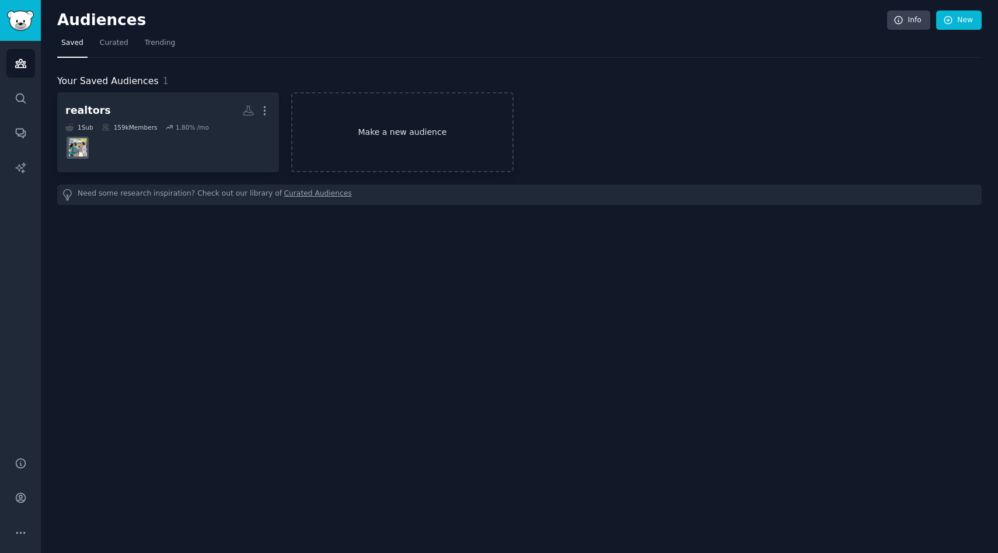
click at [412, 130] on link "Make a new audience" at bounding box center [402, 132] width 222 height 80
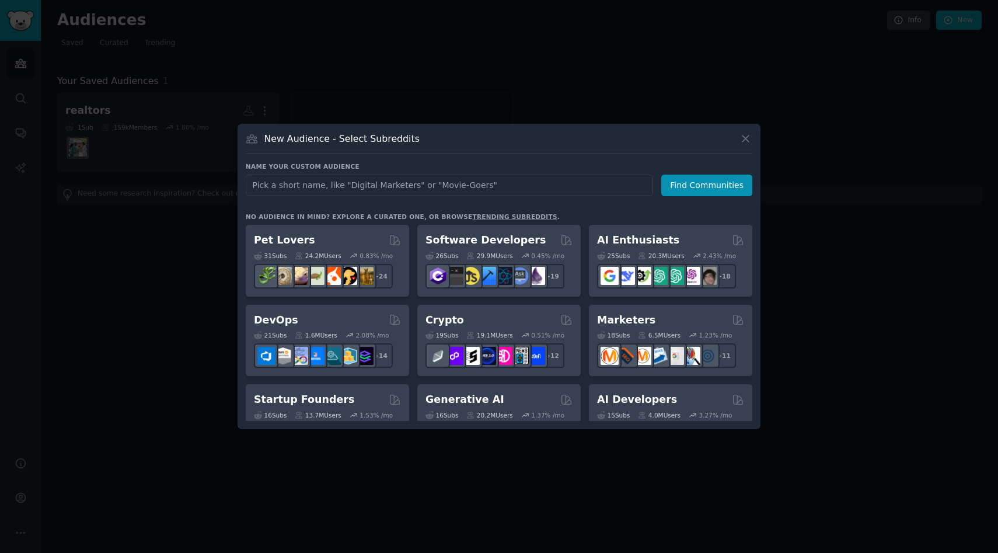
click at [480, 191] on input "text" at bounding box center [449, 186] width 407 height 22
type input "r"
type input "c"
type input "craftsmen"
click at [678, 186] on button "Find Communities" at bounding box center [706, 186] width 91 height 22
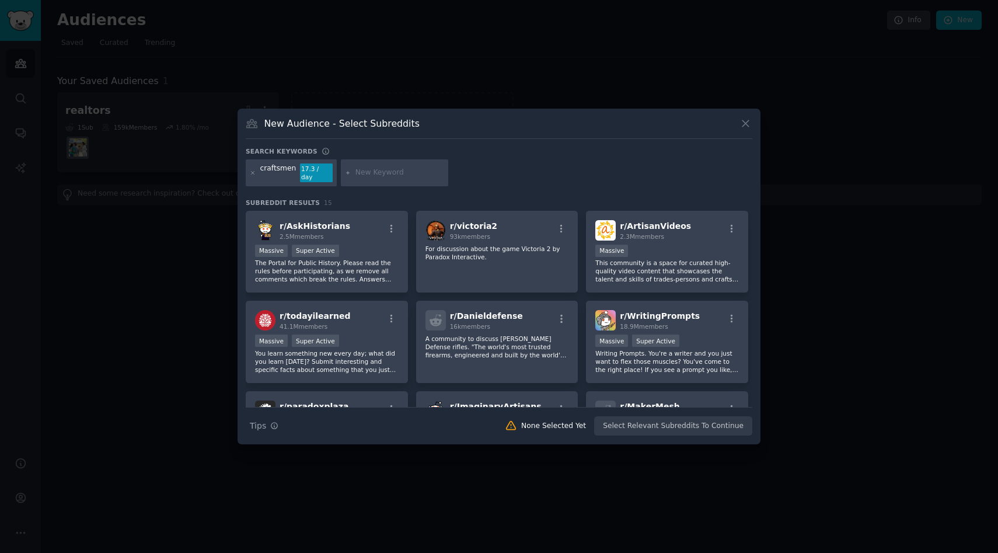
click at [384, 167] on div at bounding box center [394, 172] width 107 height 27
click at [385, 170] on input "text" at bounding box center [399, 173] width 89 height 11
type input "handyman"
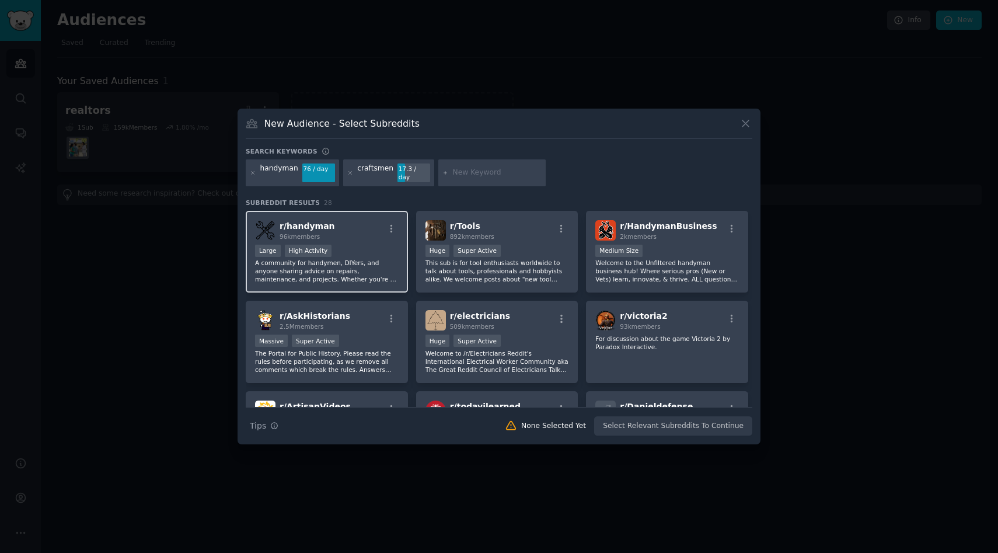
click at [330, 228] on div "r/ handyman 96k members" at bounding box center [327, 230] width 144 height 20
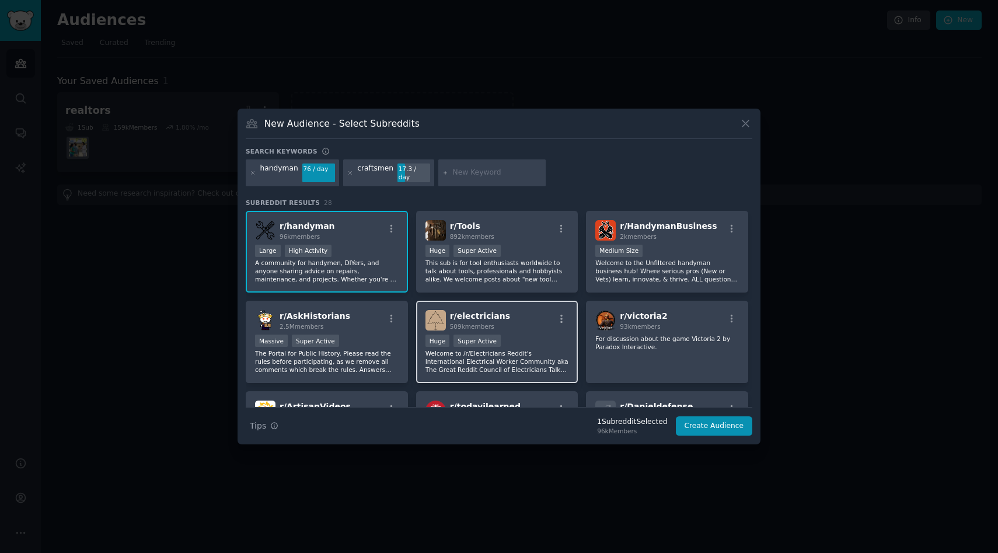
click at [520, 334] on div "Huge Super Active" at bounding box center [498, 341] width 144 height 15
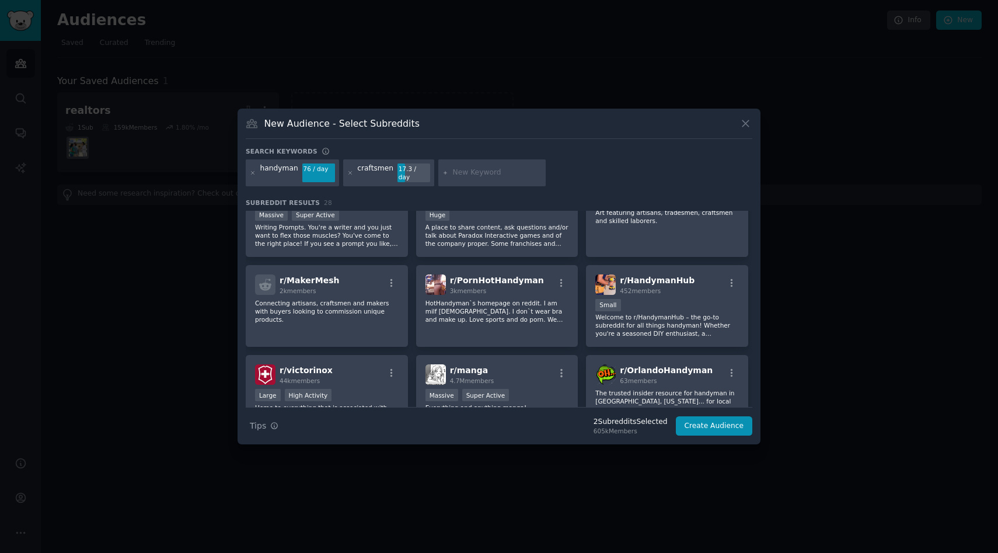
scroll to position [318, 0]
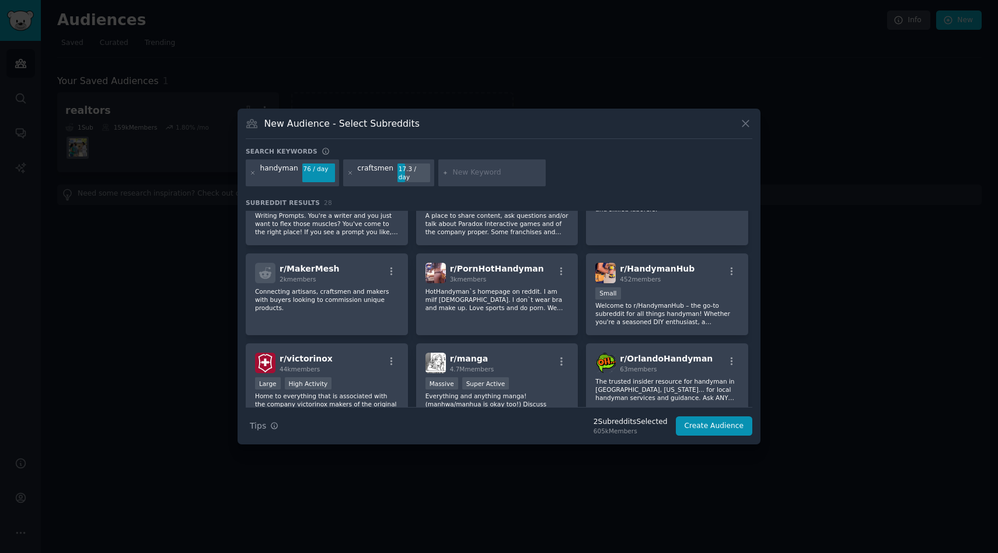
click at [491, 179] on div at bounding box center [491, 172] width 107 height 27
click at [497, 173] on input "text" at bounding box center [497, 173] width 89 height 11
type input "hvac"
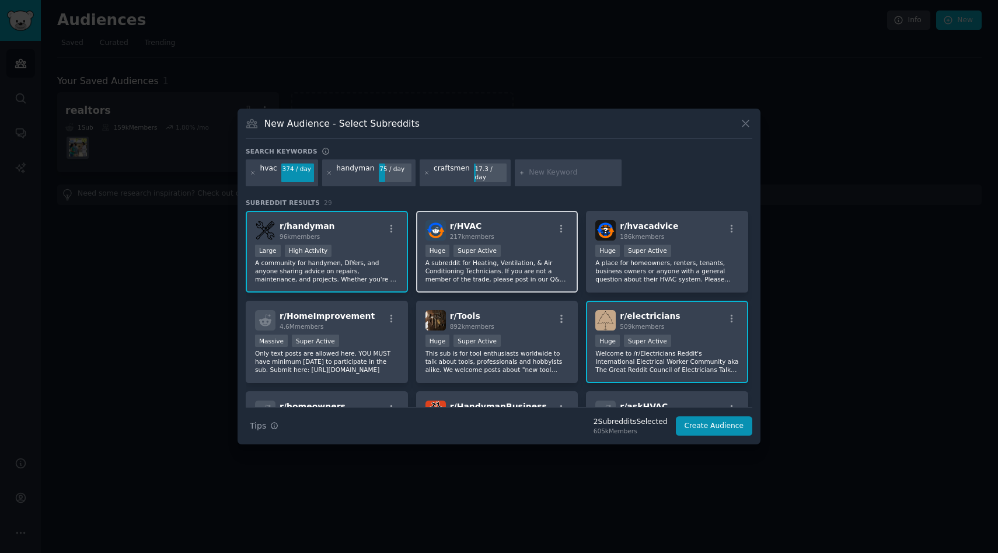
click at [538, 232] on div "r/ HVAC 217k members" at bounding box center [498, 230] width 144 height 20
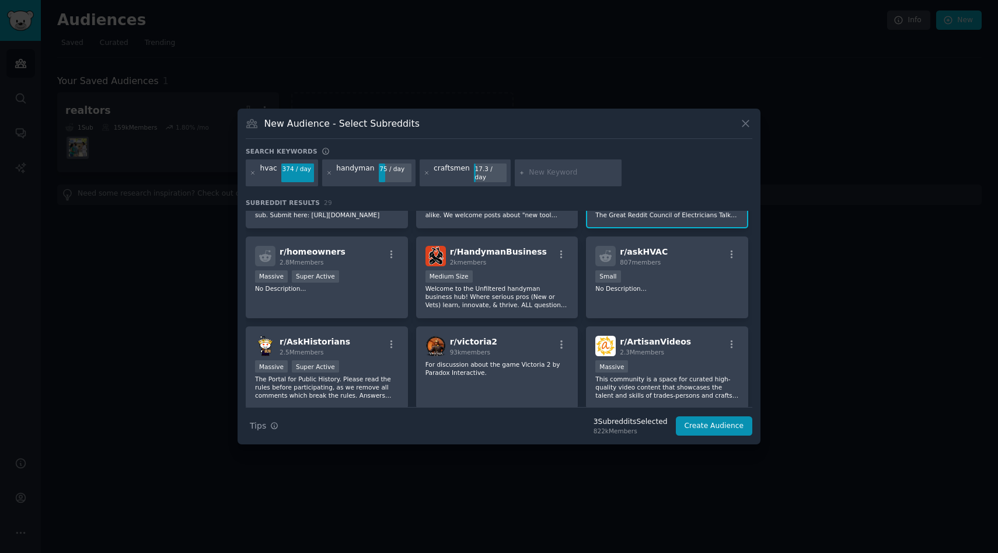
scroll to position [167, 0]
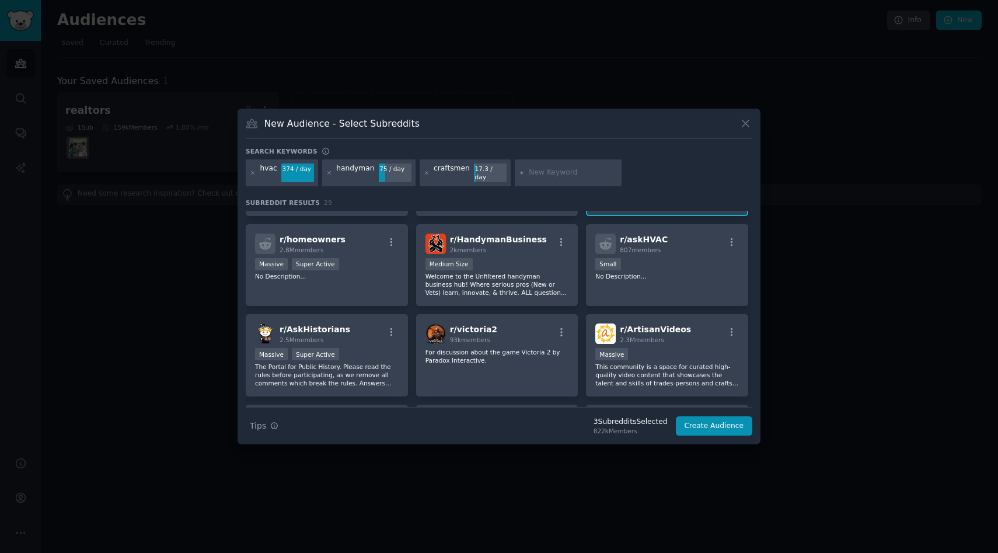
click at [720, 434] on div "New Audience - Select Subreddits Search keywords hvac 374 / day handyman 75 / d…" at bounding box center [499, 277] width 523 height 336
click at [721, 426] on button "Create Audience" at bounding box center [714, 426] width 77 height 20
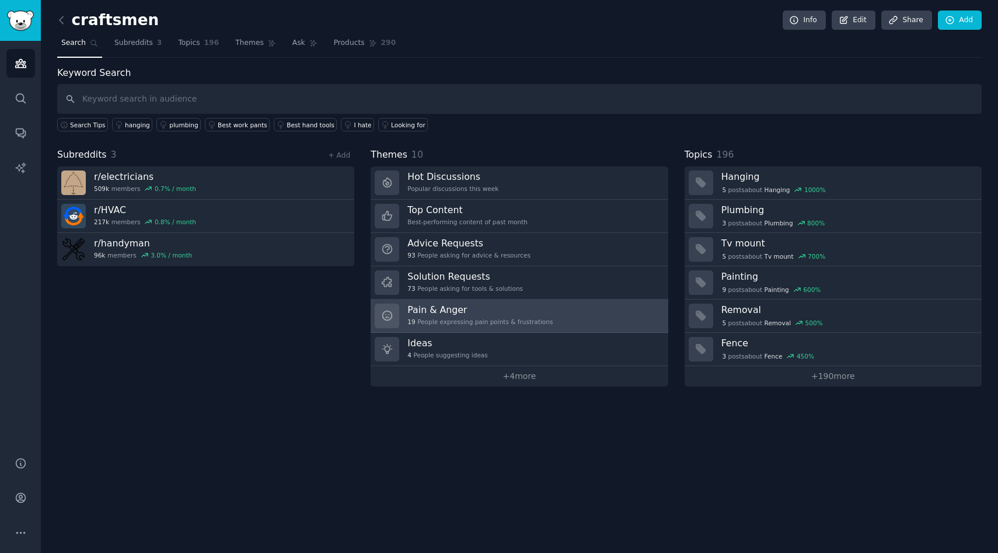
click at [517, 313] on h3 "Pain & Anger" at bounding box center [479, 310] width 145 height 12
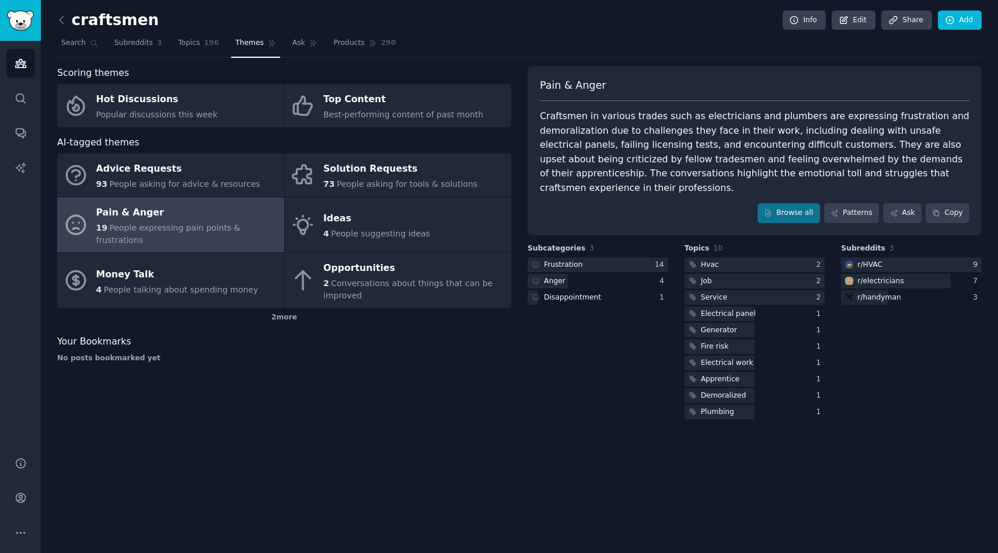
click at [180, 229] on span "People expressing pain points & frustrations" at bounding box center [168, 234] width 144 height 22
click at [580, 141] on div "Craftsmen in various trades such as electricians and plumbers are expressing fr…" at bounding box center [755, 152] width 430 height 86
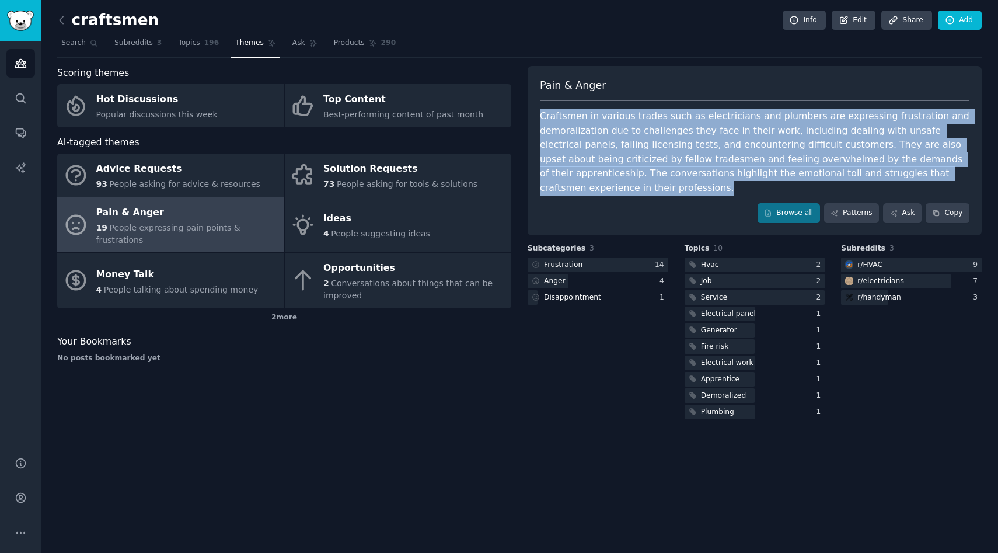
click at [580, 141] on div "Craftsmen in various trades such as electricians and plumbers are expressing fr…" at bounding box center [755, 152] width 430 height 86
click at [578, 142] on div "Craftsmen in various trades such as electricians and plumbers are expressing fr…" at bounding box center [755, 152] width 430 height 86
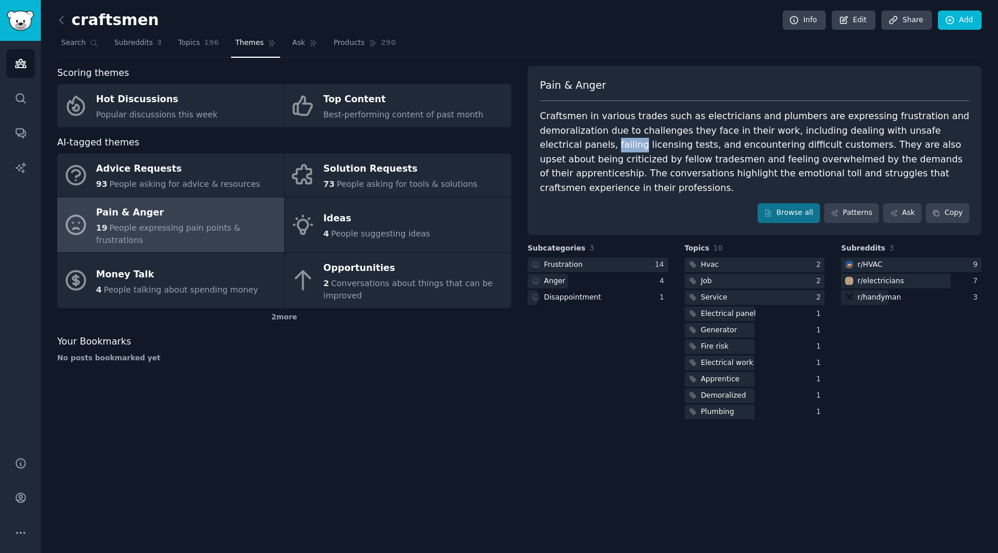
click at [578, 142] on div "Craftsmen in various trades such as electricians and plumbers are expressing fr…" at bounding box center [755, 152] width 430 height 86
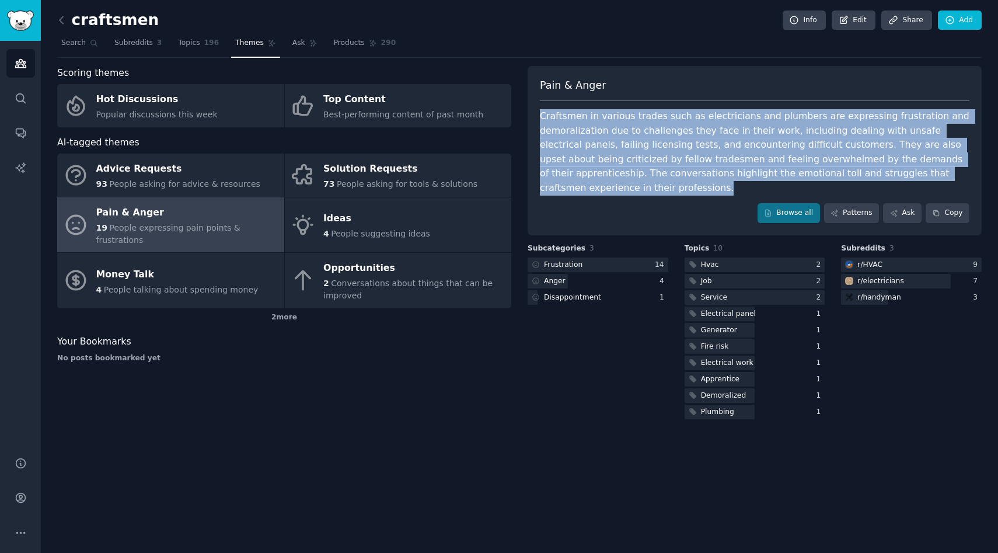
click at [578, 142] on div "Craftsmen in various trades such as electricians and plumbers are expressing fr…" at bounding box center [755, 152] width 430 height 86
click at [578, 143] on div "Craftsmen in various trades such as electricians and plumbers are expressing fr…" at bounding box center [755, 152] width 430 height 86
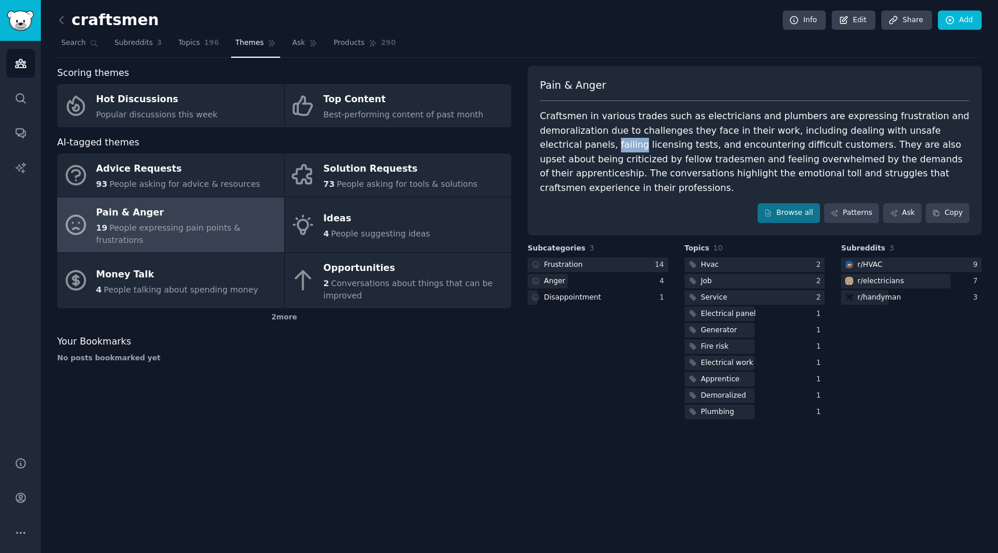
click at [578, 143] on div "Craftsmen in various trades such as electricians and plumbers are expressing fr…" at bounding box center [755, 152] width 430 height 86
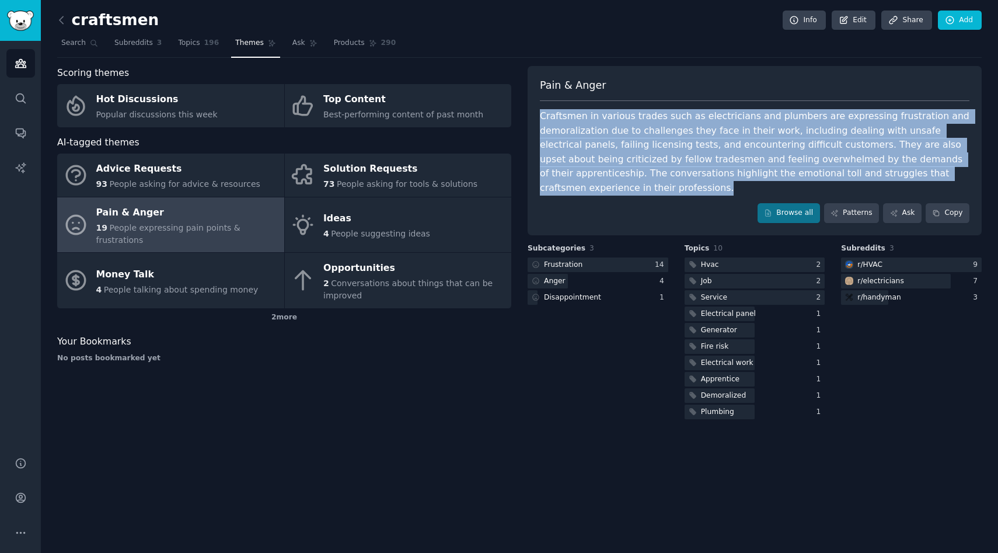
click at [578, 143] on div "Craftsmen in various trades such as electricians and plumbers are expressing fr…" at bounding box center [755, 152] width 430 height 86
click at [576, 144] on div "Craftsmen in various trades such as electricians and plumbers are expressing fr…" at bounding box center [755, 152] width 430 height 86
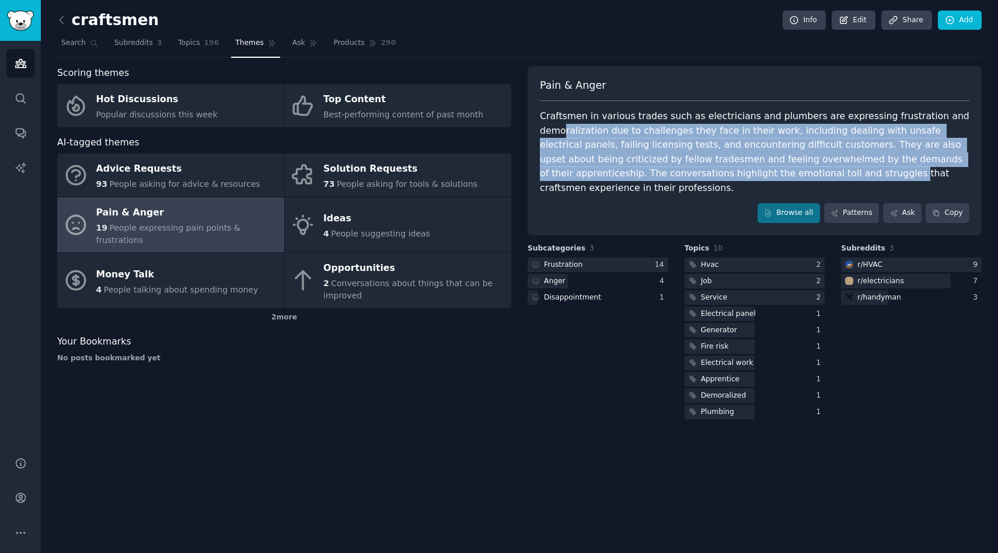
drag, startPoint x: 595, startPoint y: 141, endPoint x: 797, endPoint y: 182, distance: 206.6
click at [797, 182] on div "Pain & Anger Craftsmen in various trades such as electricians and plumbers are …" at bounding box center [755, 150] width 454 height 169
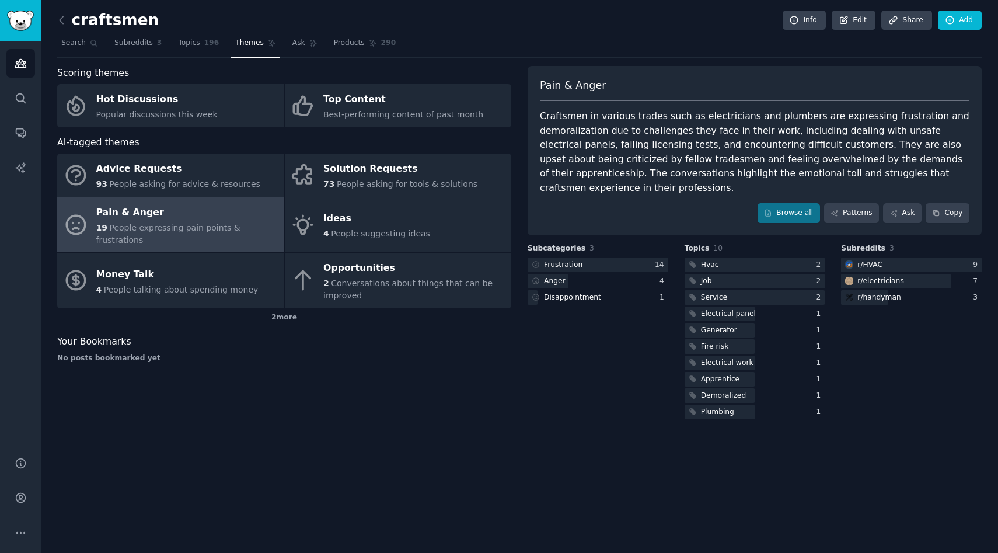
click at [797, 182] on div "Pain & Anger Craftsmen in various trades such as electricians and plumbers are …" at bounding box center [755, 150] width 454 height 169
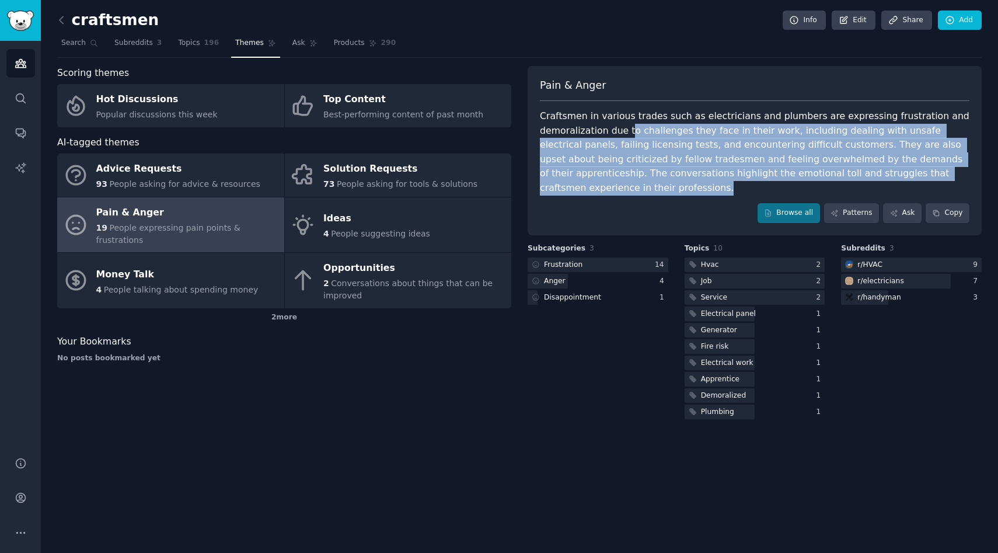
drag, startPoint x: 868, startPoint y: 169, endPoint x: 624, endPoint y: 125, distance: 247.8
click at [625, 125] on div "Pain & Anger Craftsmen in various trades such as electricians and plumbers are …" at bounding box center [755, 150] width 454 height 169
click at [624, 125] on div "Craftsmen in various trades such as electricians and plumbers are expressing fr…" at bounding box center [755, 152] width 430 height 86
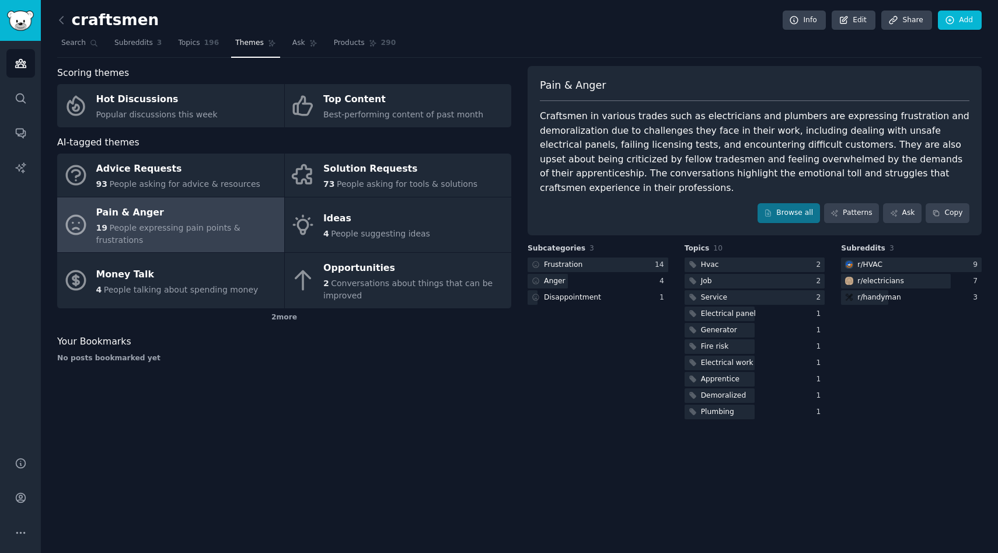
click at [188, 43] on span "Topics" at bounding box center [189, 43] width 22 height 11
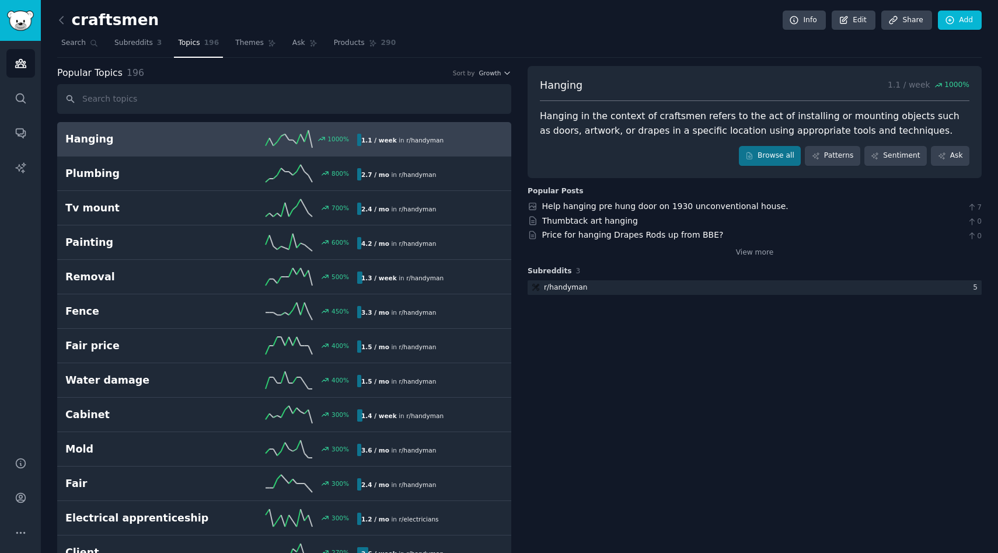
click at [192, 99] on input "text" at bounding box center [284, 99] width 454 height 30
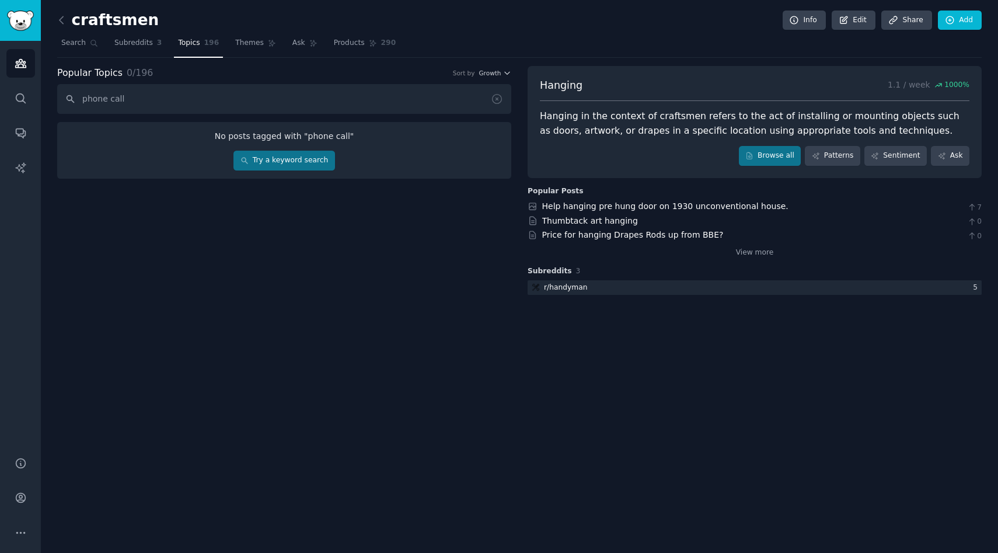
type input "phone calls"
click at [313, 154] on link "Try a keyword search" at bounding box center [283, 161] width 101 height 20
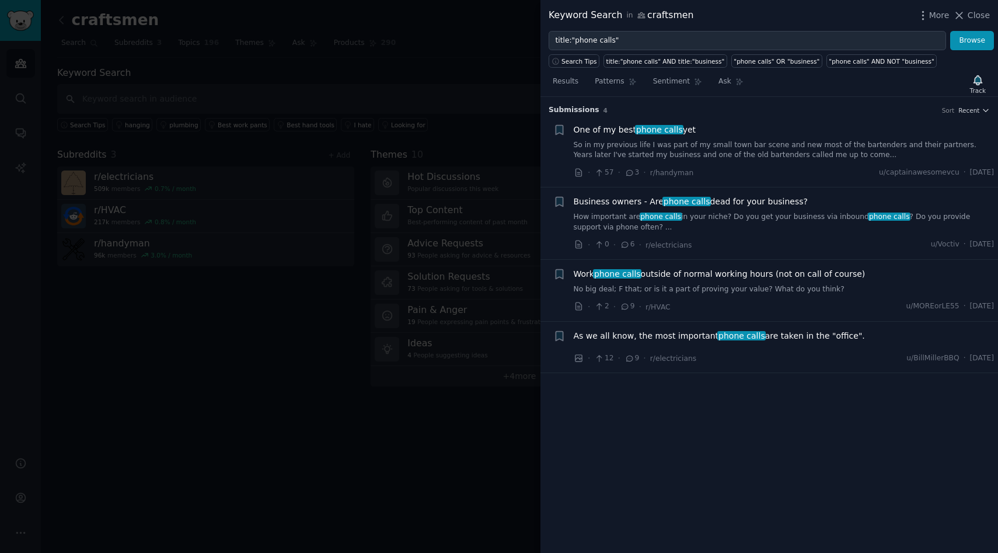
click at [289, 266] on div at bounding box center [499, 276] width 998 height 553
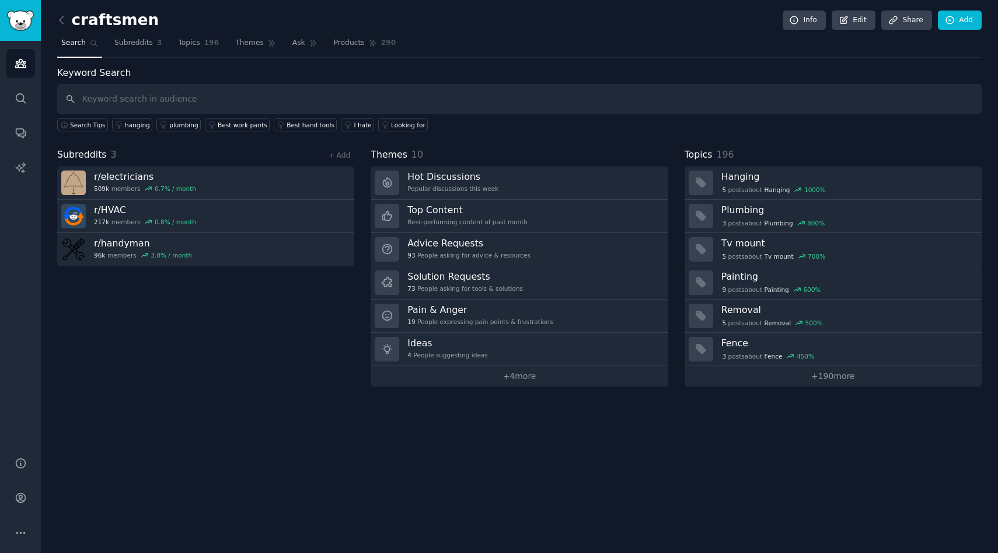
click at [242, 317] on div "Subreddits 3 + Add r/ electricians 509k members 0.7 % / month r/ HVAC 217k memb…" at bounding box center [205, 267] width 297 height 239
click at [261, 328] on div "Subreddits 3 + Add r/ electricians 509k members 0.7 % / month r/ HVAC 217k memb…" at bounding box center [205, 267] width 297 height 239
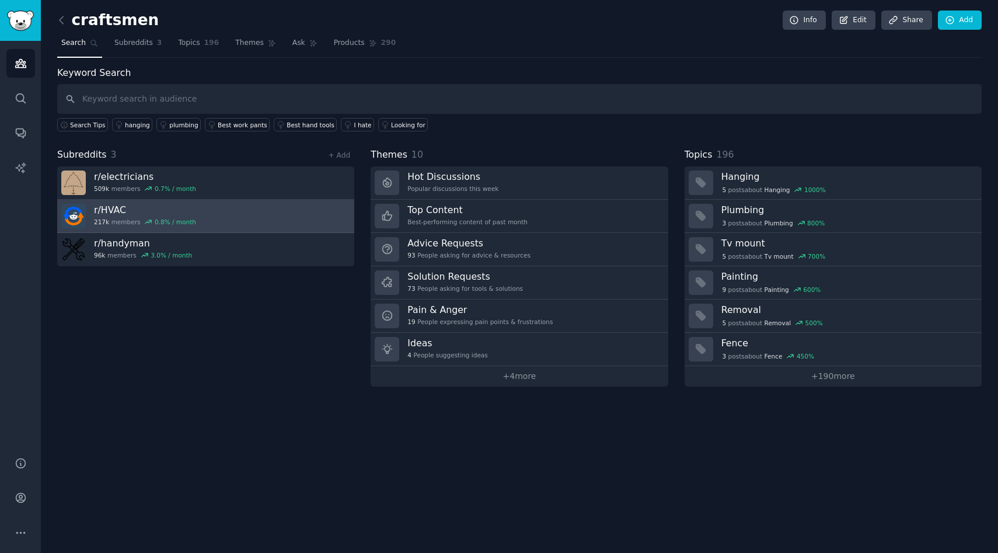
click at [161, 224] on div "0.8 % / month" at bounding box center [175, 222] width 41 height 8
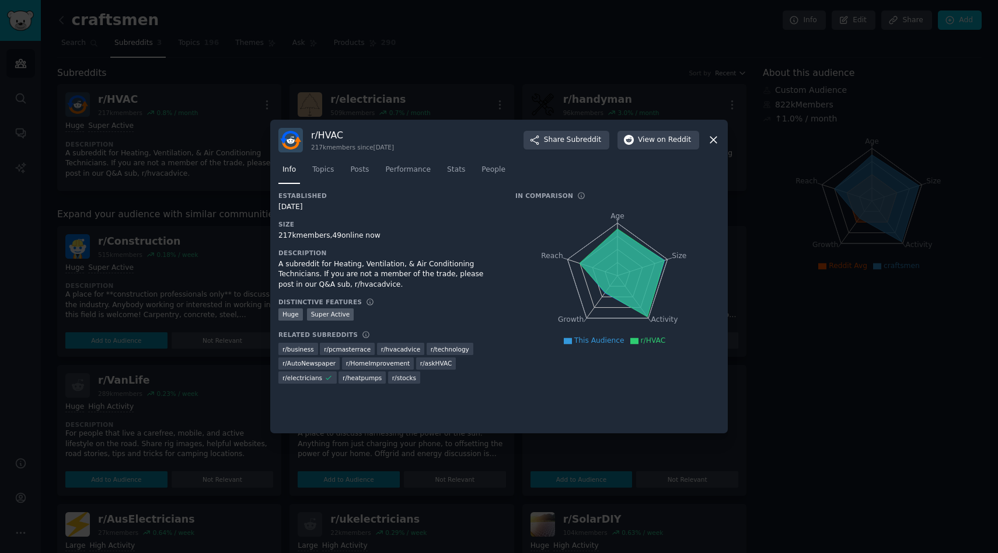
click at [710, 140] on icon at bounding box center [713, 140] width 12 height 12
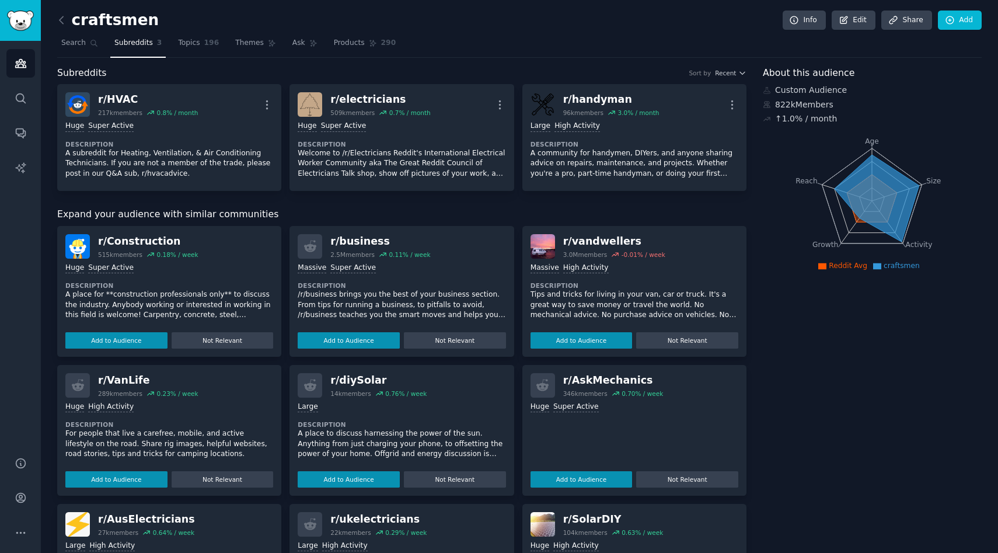
click at [508, 66] on div "Subreddits Sort by Recent" at bounding box center [401, 73] width 689 height 15
click at [519, 75] on div "Subreddits Sort by Recent" at bounding box center [401, 73] width 689 height 15
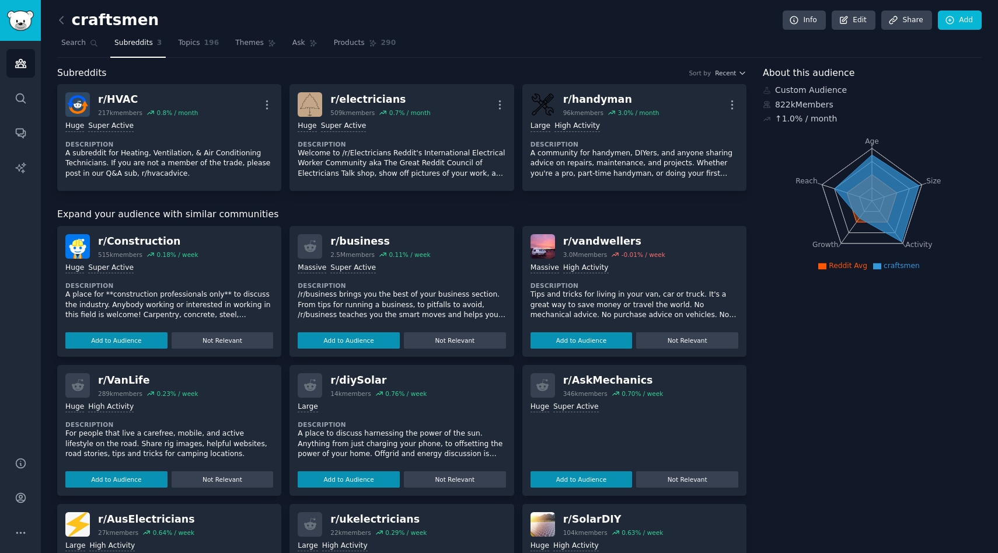
click at [519, 75] on div "Subreddits Sort by Recent" at bounding box center [401, 73] width 689 height 15
